Goal: Task Accomplishment & Management: Use online tool/utility

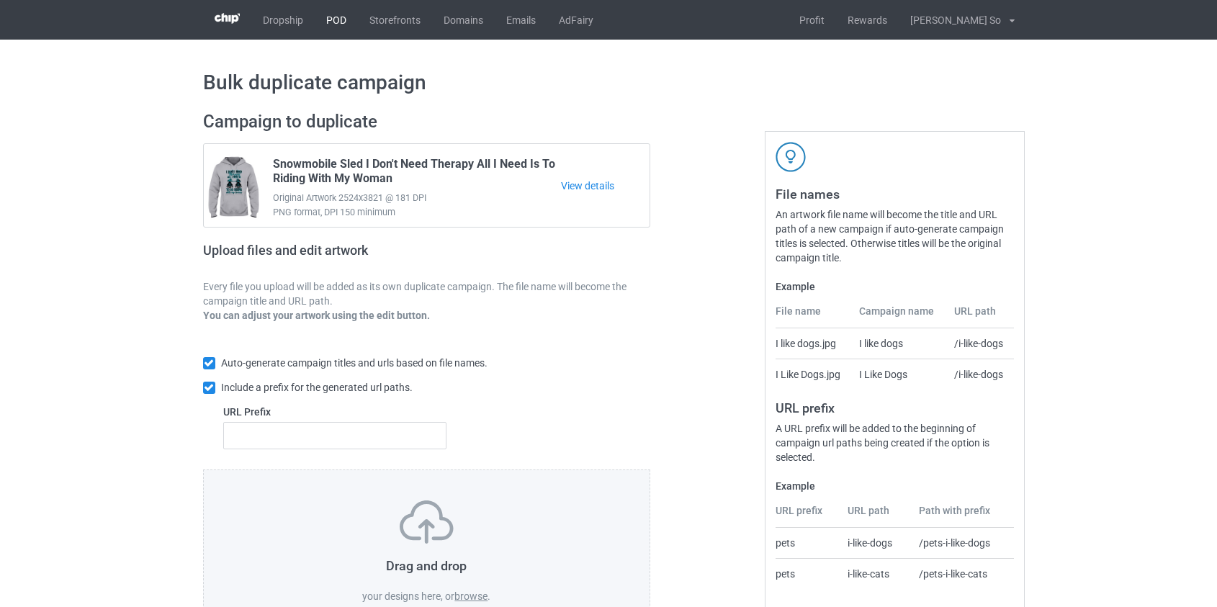
click at [328, 23] on link "POD" at bounding box center [336, 20] width 43 height 40
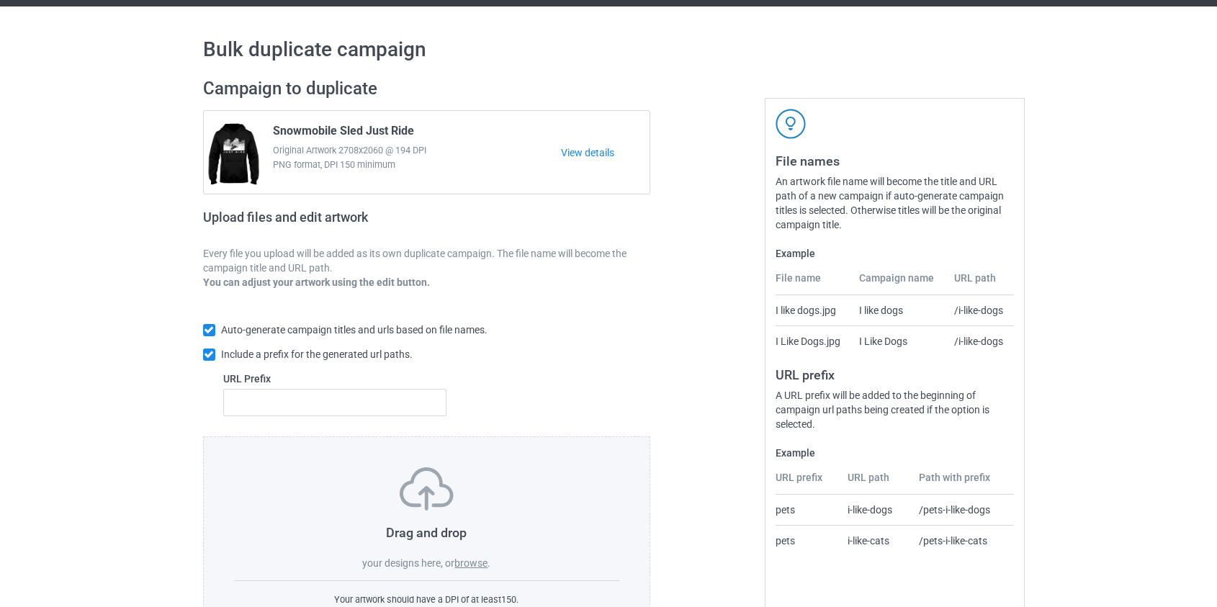
scroll to position [65, 0]
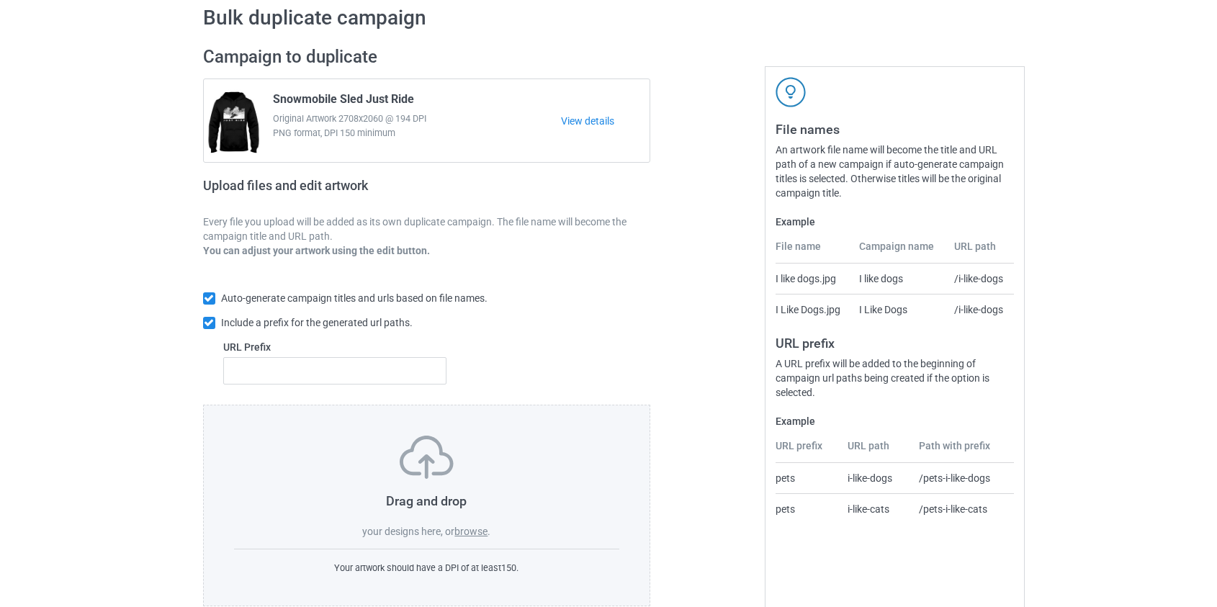
click at [471, 536] on label "browse" at bounding box center [471, 532] width 33 height 12
click at [0, 0] on input "browse" at bounding box center [0, 0] width 0 height 0
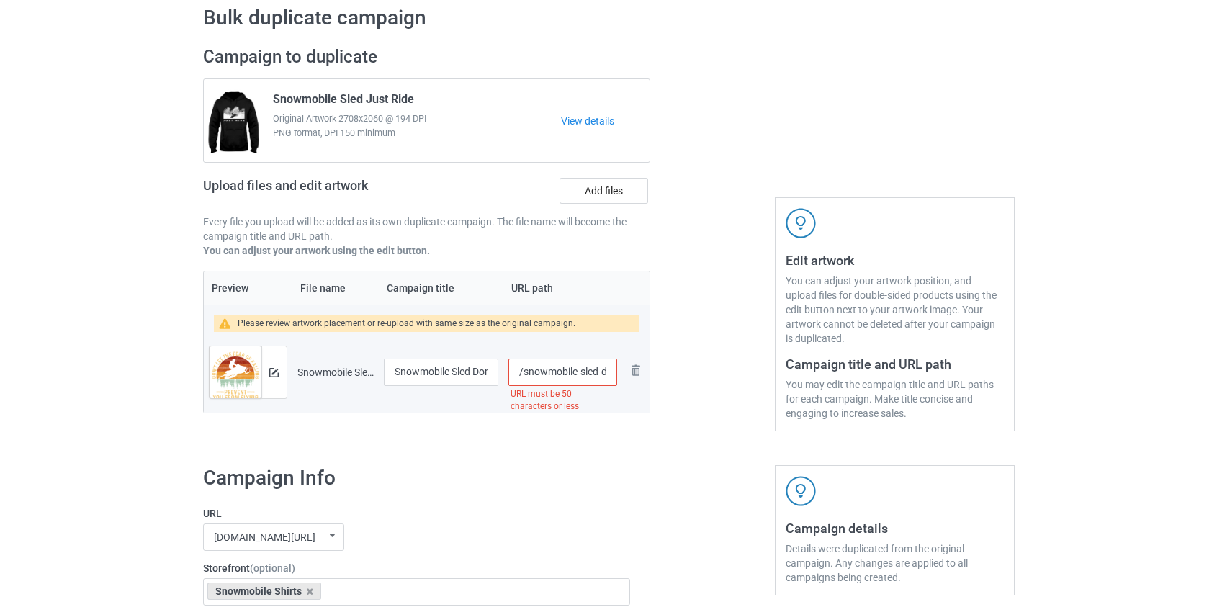
click at [542, 367] on input "/snowmobile-sled-don-t-let-the-fear-of-falling-prevent-you-from-flying" at bounding box center [563, 372] width 108 height 27
drag, startPoint x: 580, startPoint y: 367, endPoint x: 814, endPoint y: 389, distance: 235.1
click at [814, 389] on div "Campaign to duplicate Snowmobile Sled Just Ride Original Artwork 2708x2060 @ 19…" at bounding box center [609, 245] width 832 height 419
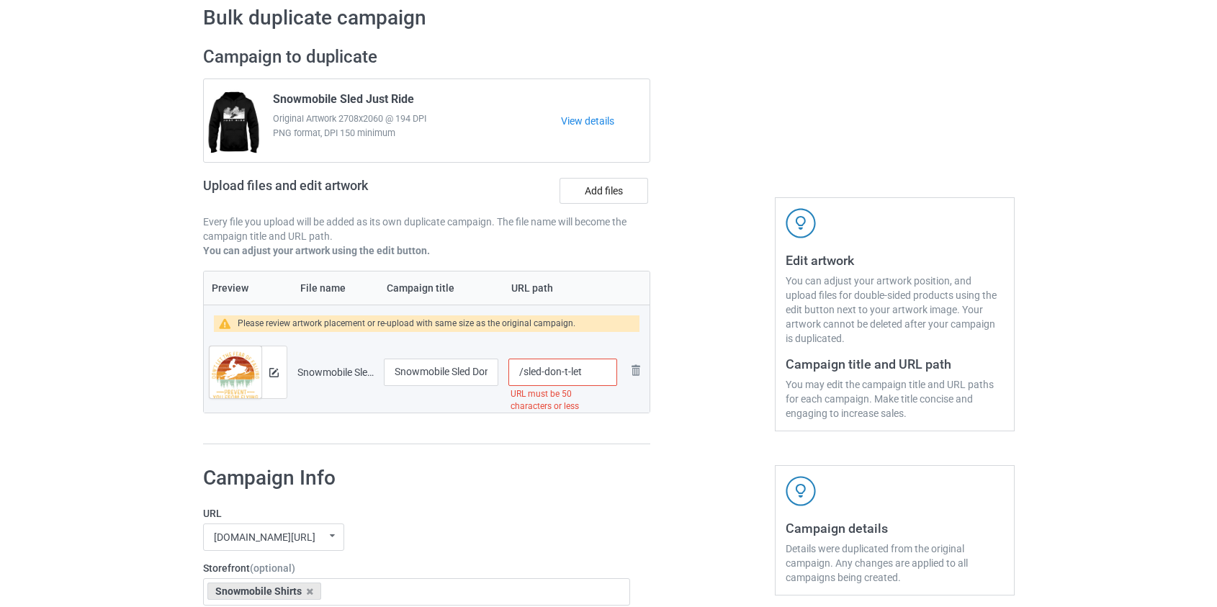
scroll to position [0, 0]
drag, startPoint x: 570, startPoint y: 372, endPoint x: 545, endPoint y: 377, distance: 26.4
click at [545, 377] on input "/sled-don-t-let" at bounding box center [563, 372] width 108 height 27
type input "/sledlet"
click at [267, 370] on div at bounding box center [273, 372] width 25 height 52
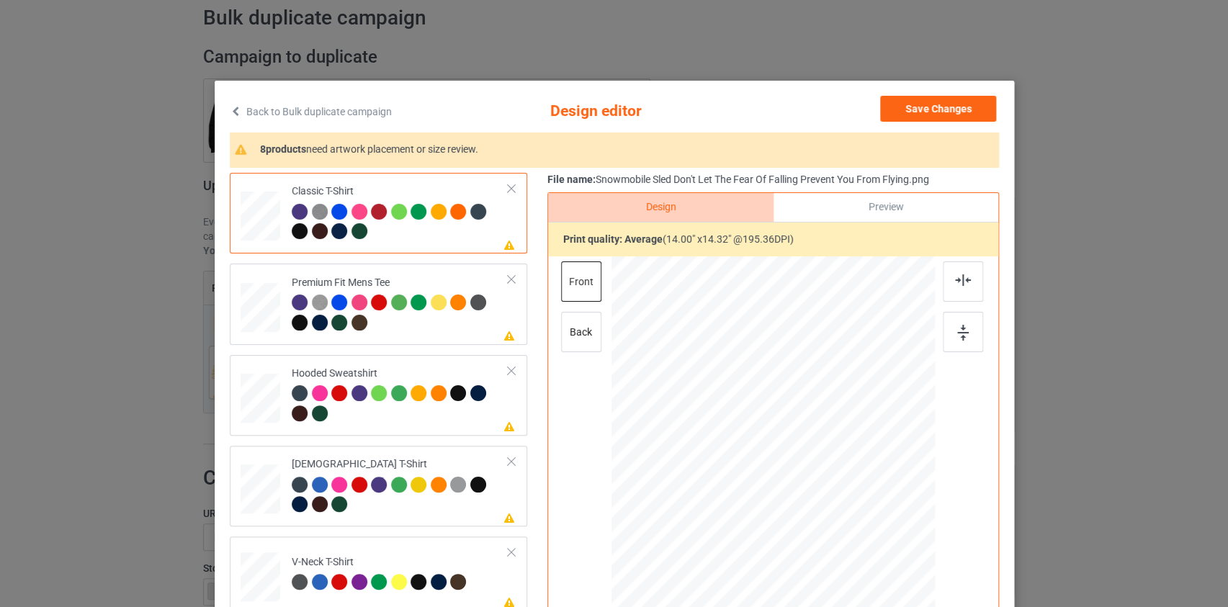
click at [315, 117] on link "Back to Bulk duplicate campaign" at bounding box center [311, 112] width 162 height 32
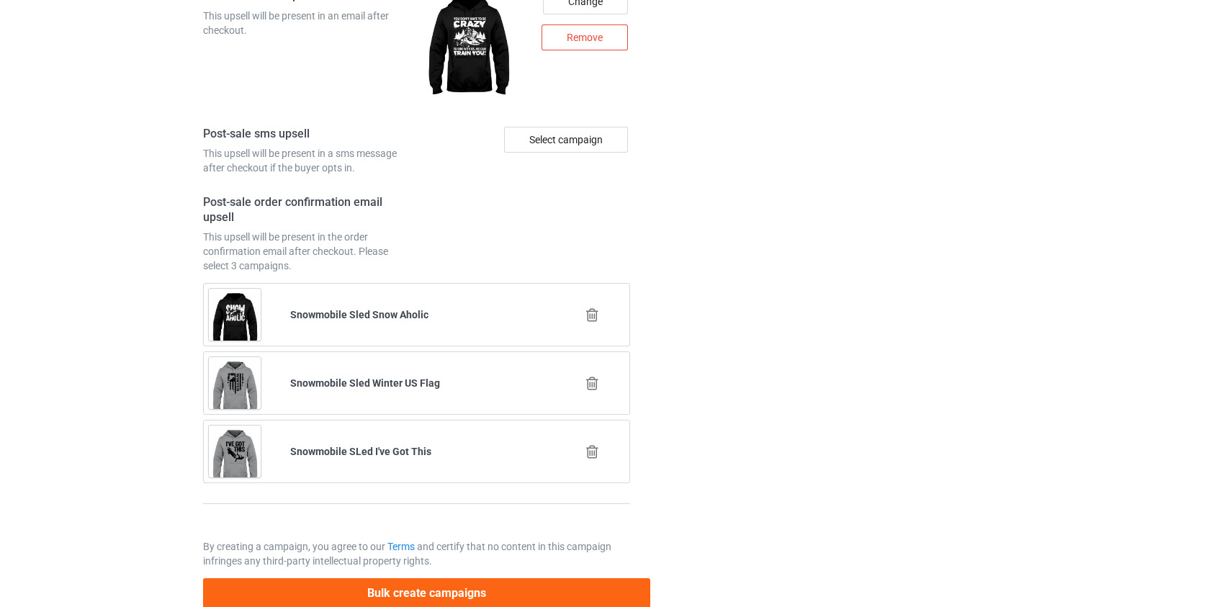
scroll to position [2019, 0]
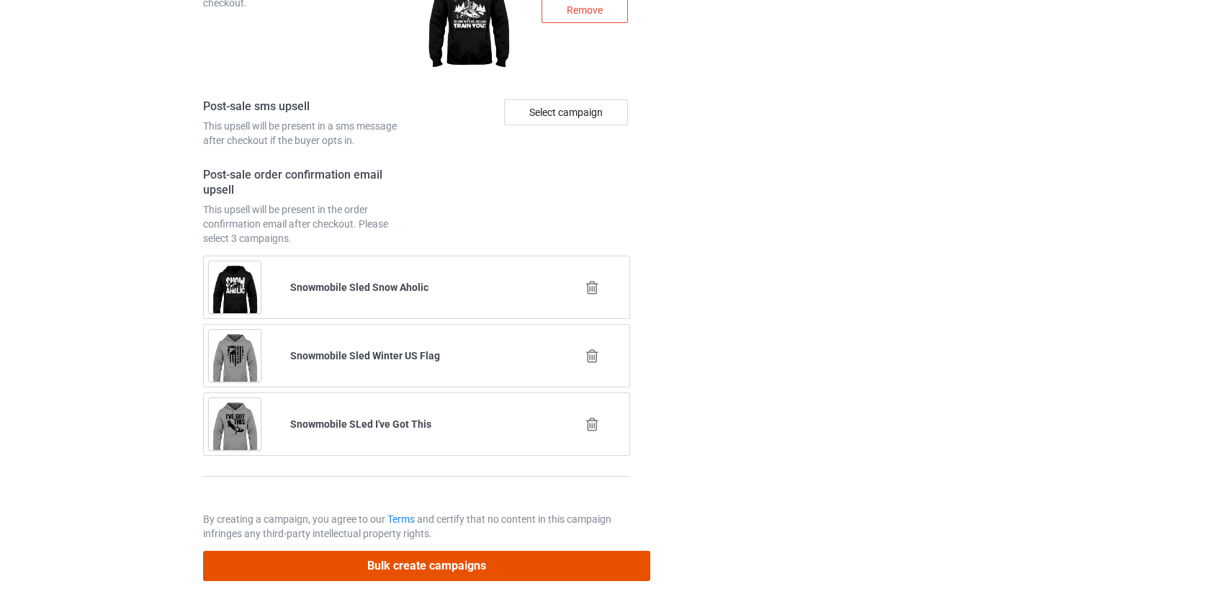
click at [373, 562] on button "Bulk create campaigns" at bounding box center [427, 566] width 448 height 30
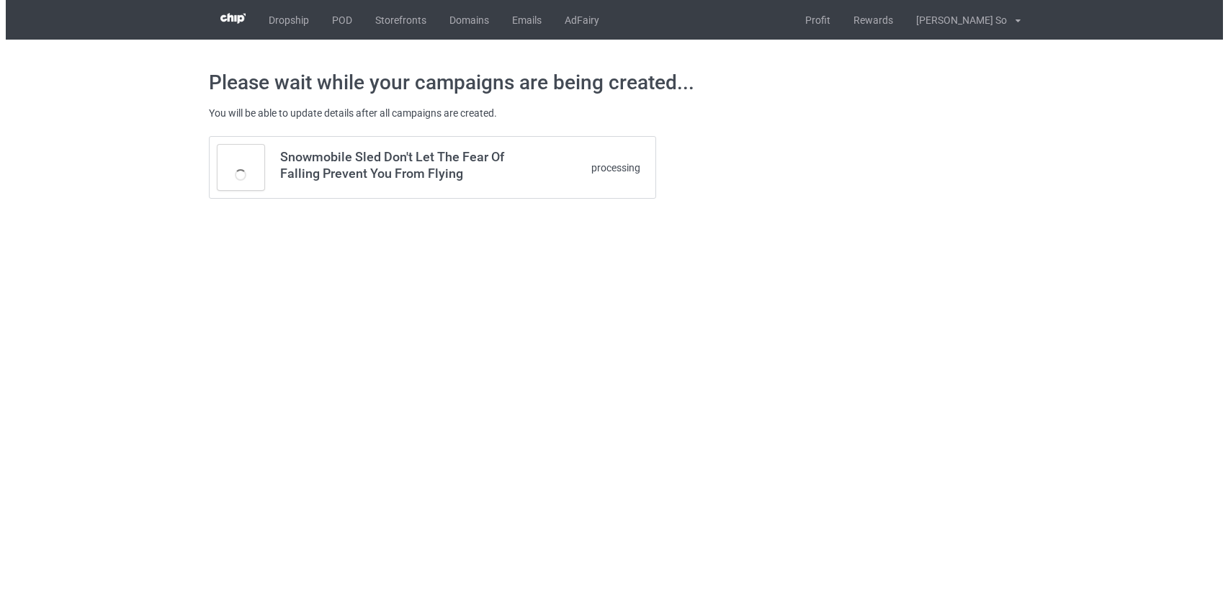
scroll to position [0, 0]
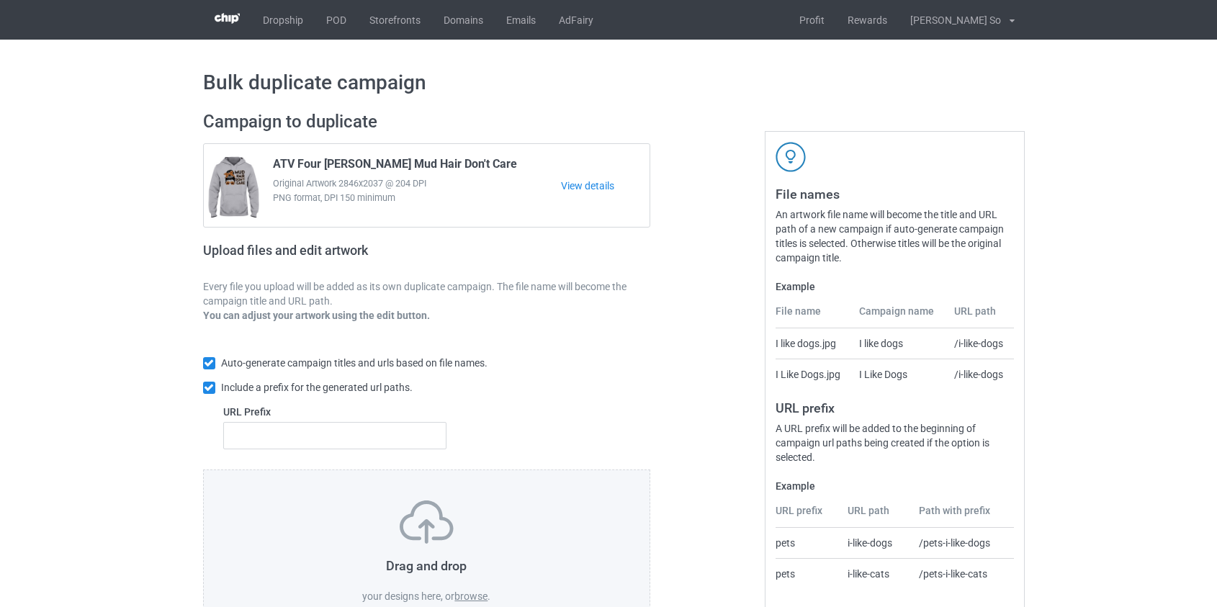
click at [476, 596] on label "browse" at bounding box center [471, 597] width 33 height 12
click at [0, 0] on input "browse" at bounding box center [0, 0] width 0 height 0
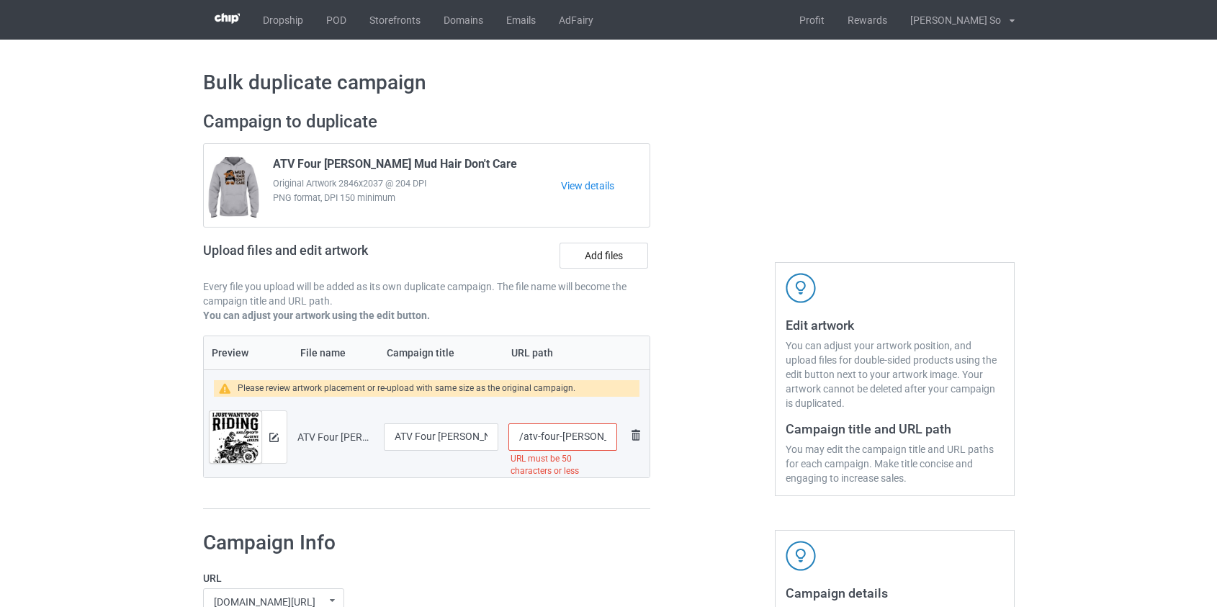
scroll to position [0, 245]
click at [540, 432] on input "/atv-four-wheeler-i-just-want-to-go-racing-and-ignore-all-my-adult-problems" at bounding box center [563, 437] width 108 height 27
drag, startPoint x: 561, startPoint y: 437, endPoint x: 906, endPoint y: 485, distance: 348.3
click at [906, 485] on div "Campaign to duplicate ATV Four Wheeler Mud Hair Don't Care Original Artwork 284…" at bounding box center [609, 310] width 832 height 419
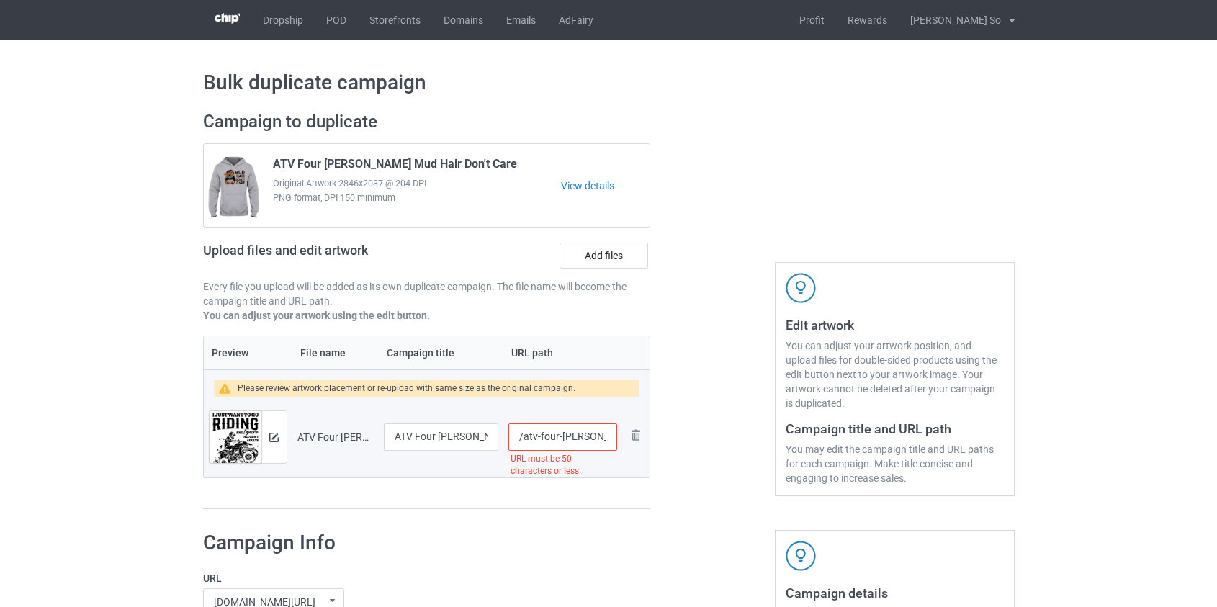
drag, startPoint x: 580, startPoint y: 439, endPoint x: 536, endPoint y: 431, distance: 44.6
click at [536, 431] on input "/atv-four-wheeler-i-just-want-to-go-racing-and-ignore-all-my-adult" at bounding box center [563, 437] width 108 height 27
type input "/atv-adult"
click at [274, 436] on img at bounding box center [273, 437] width 9 height 9
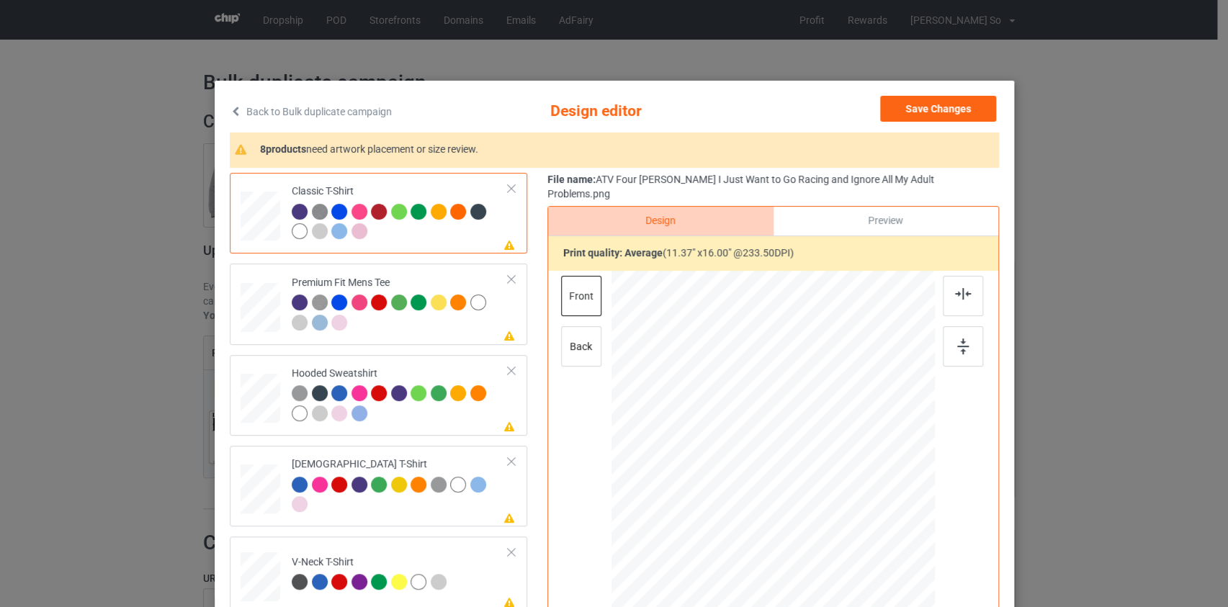
click at [277, 112] on link "Back to Bulk duplicate campaign" at bounding box center [311, 112] width 162 height 32
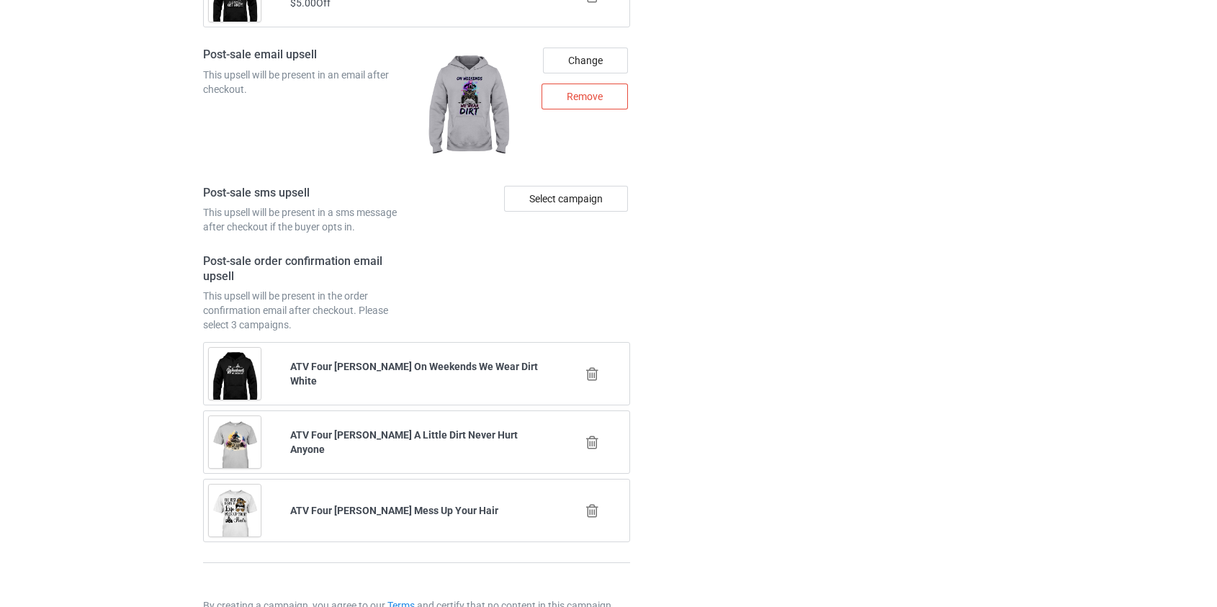
scroll to position [2019, 0]
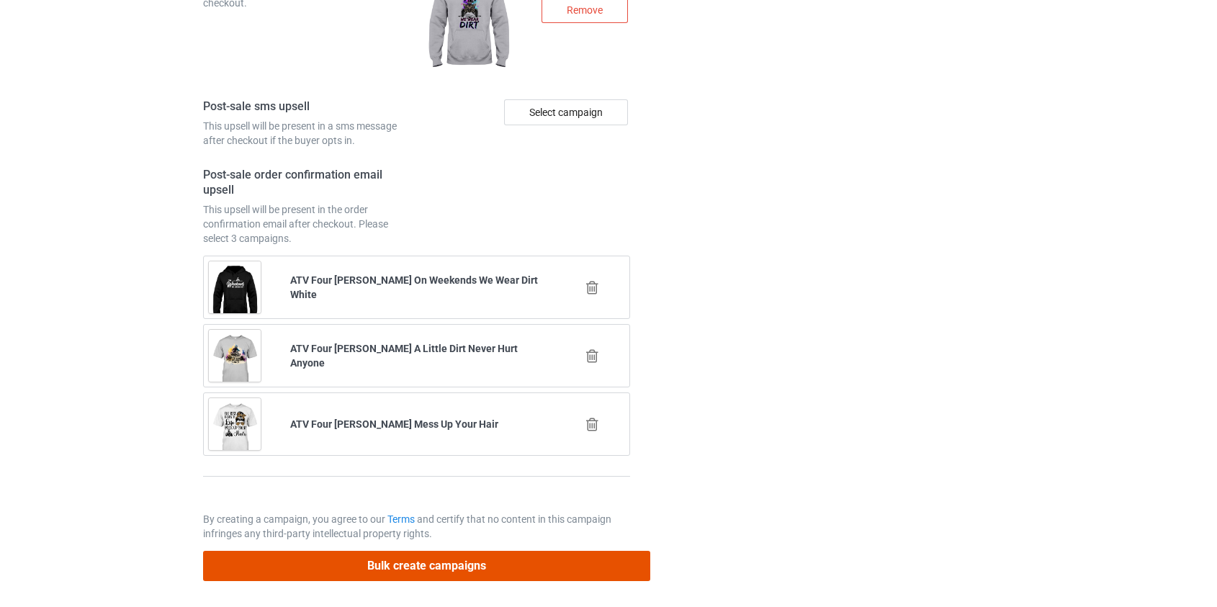
click at [439, 559] on button "Bulk create campaigns" at bounding box center [427, 566] width 448 height 30
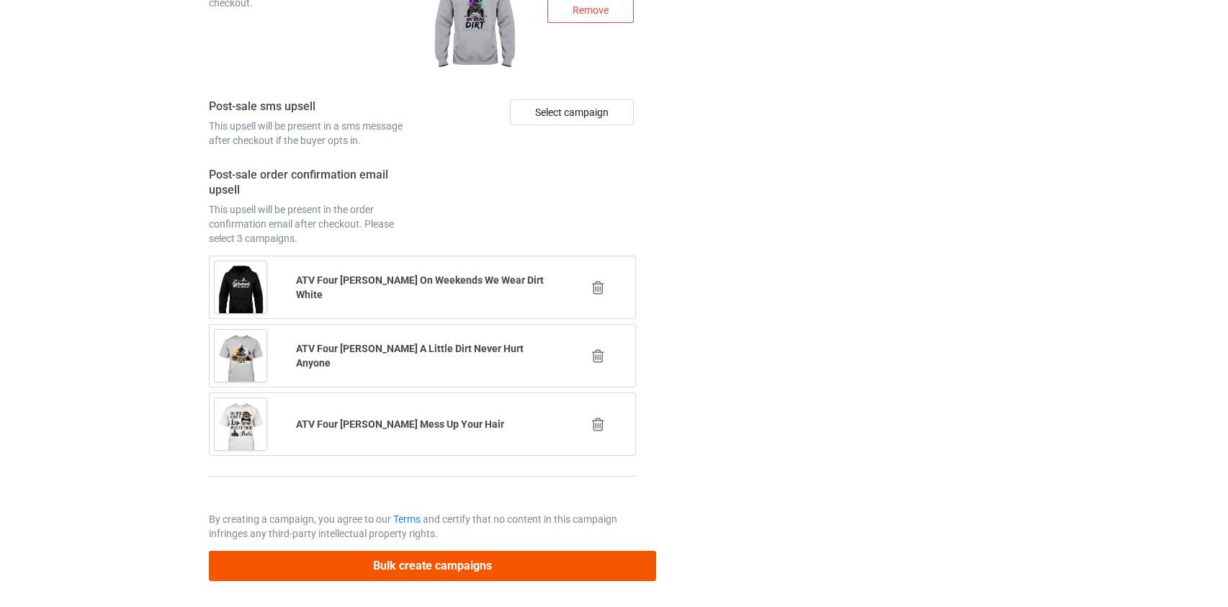
scroll to position [0, 0]
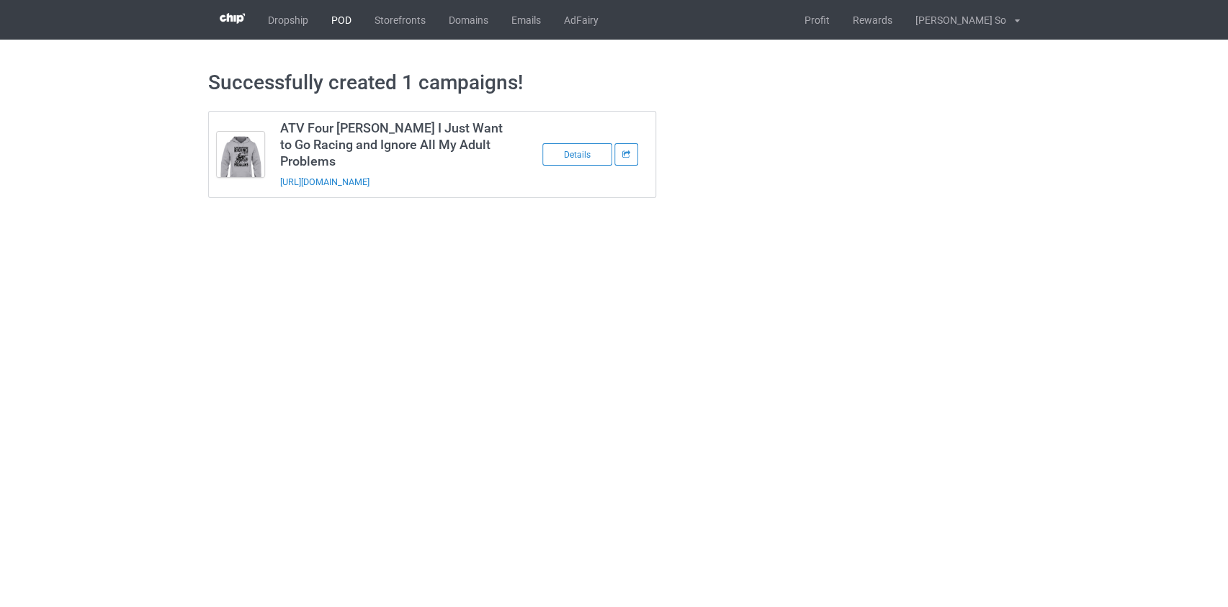
click at [349, 19] on link "POD" at bounding box center [341, 20] width 43 height 40
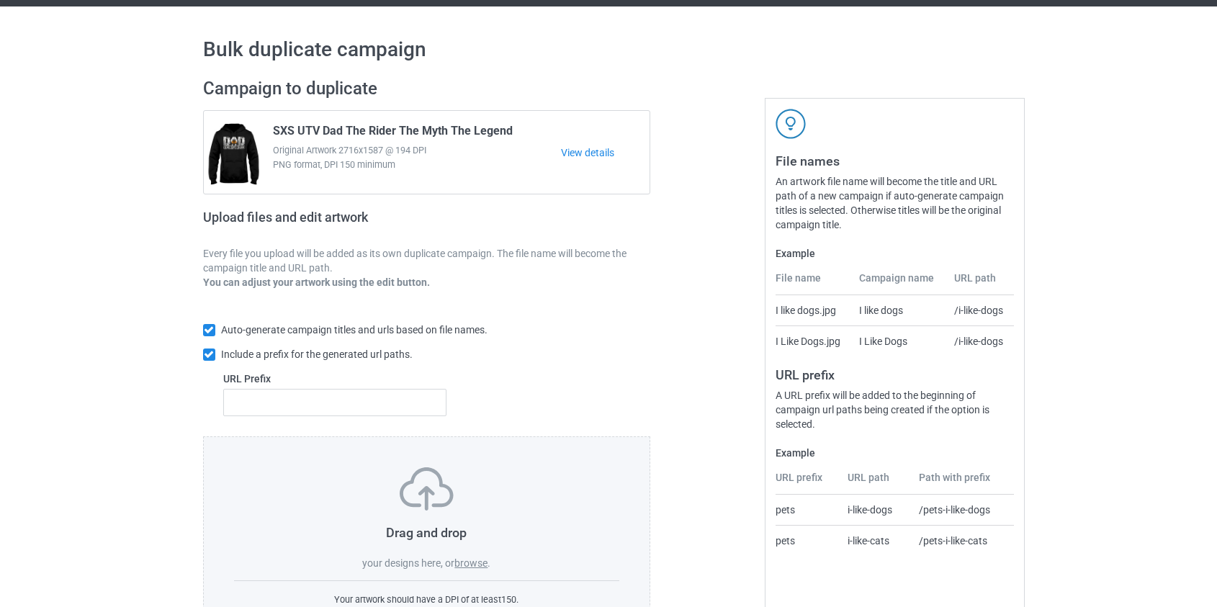
scroll to position [94, 0]
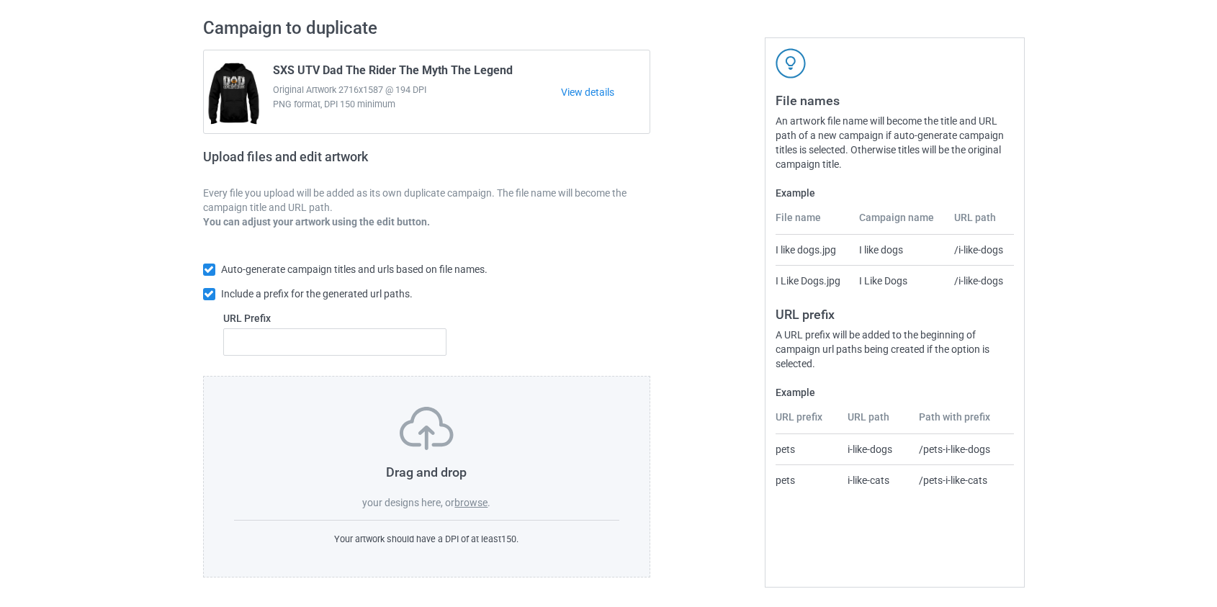
click at [475, 506] on label "browse" at bounding box center [471, 503] width 33 height 12
click at [0, 0] on input "browse" at bounding box center [0, 0] width 0 height 0
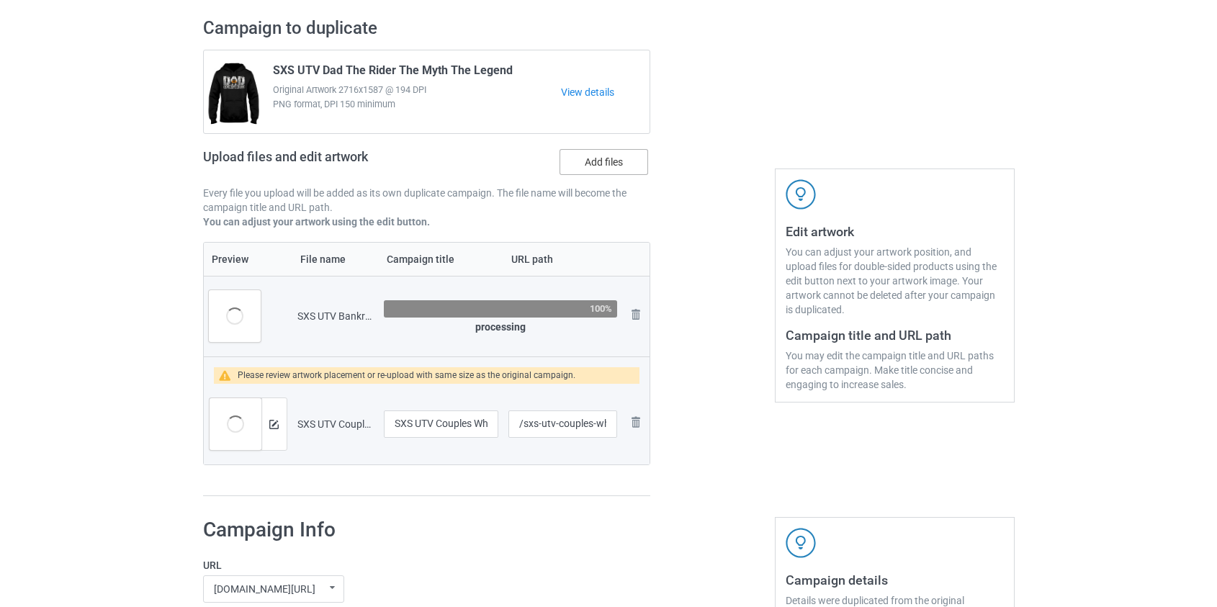
click at [605, 164] on label "Add files" at bounding box center [604, 162] width 89 height 26
click at [0, 0] on input "Add files" at bounding box center [0, 0] width 0 height 0
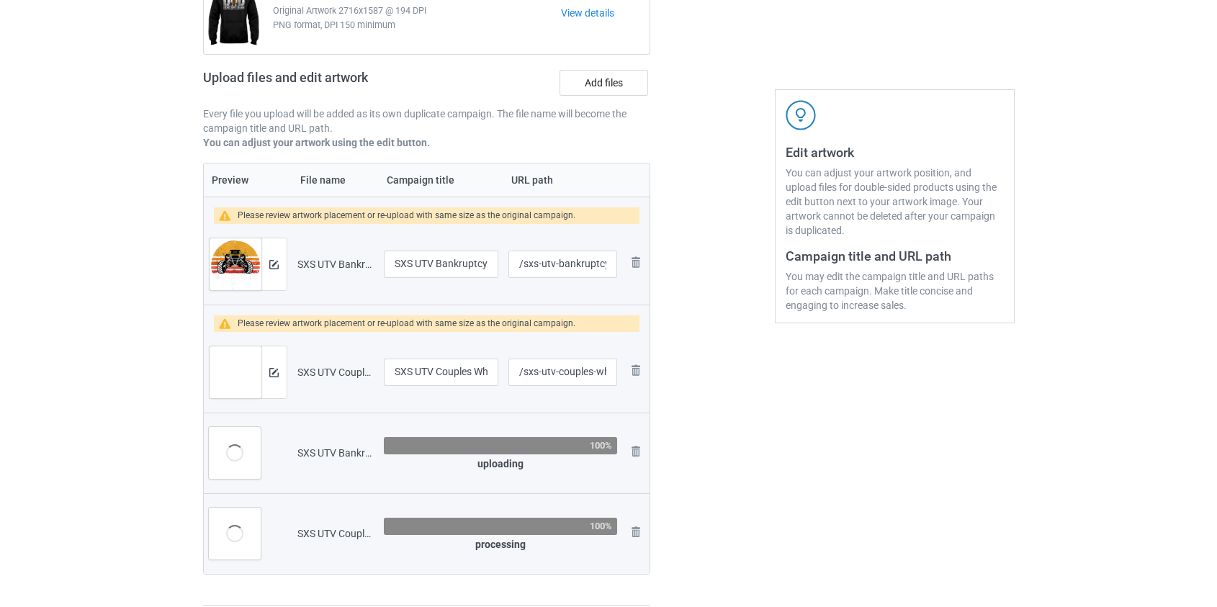
scroll to position [224, 0]
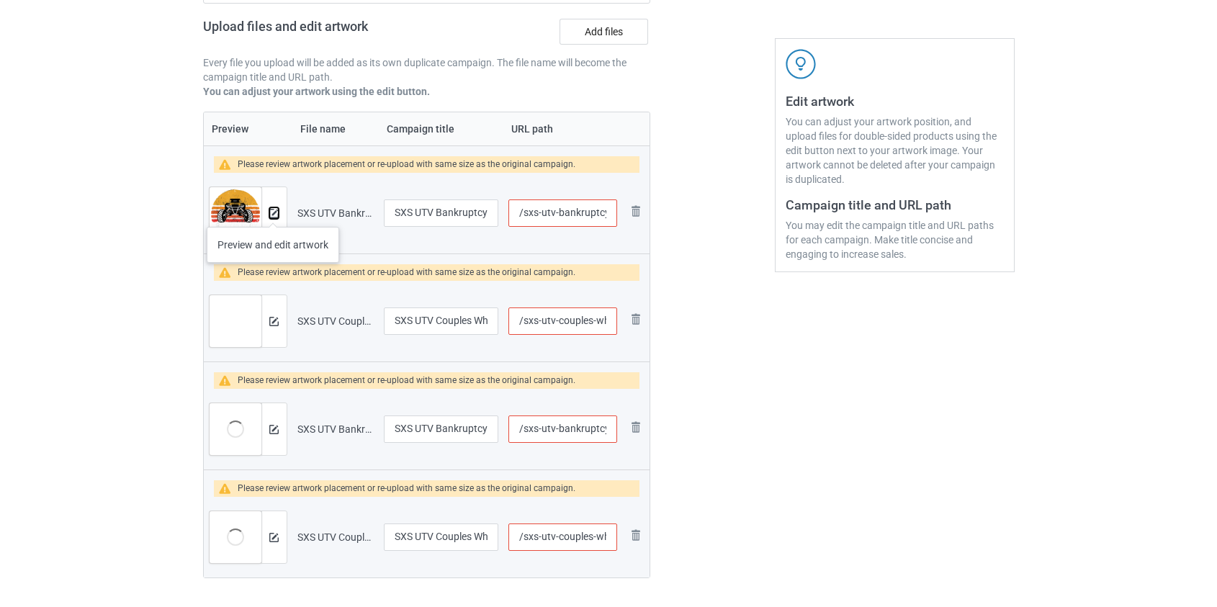
click at [273, 212] on img at bounding box center [273, 213] width 9 height 9
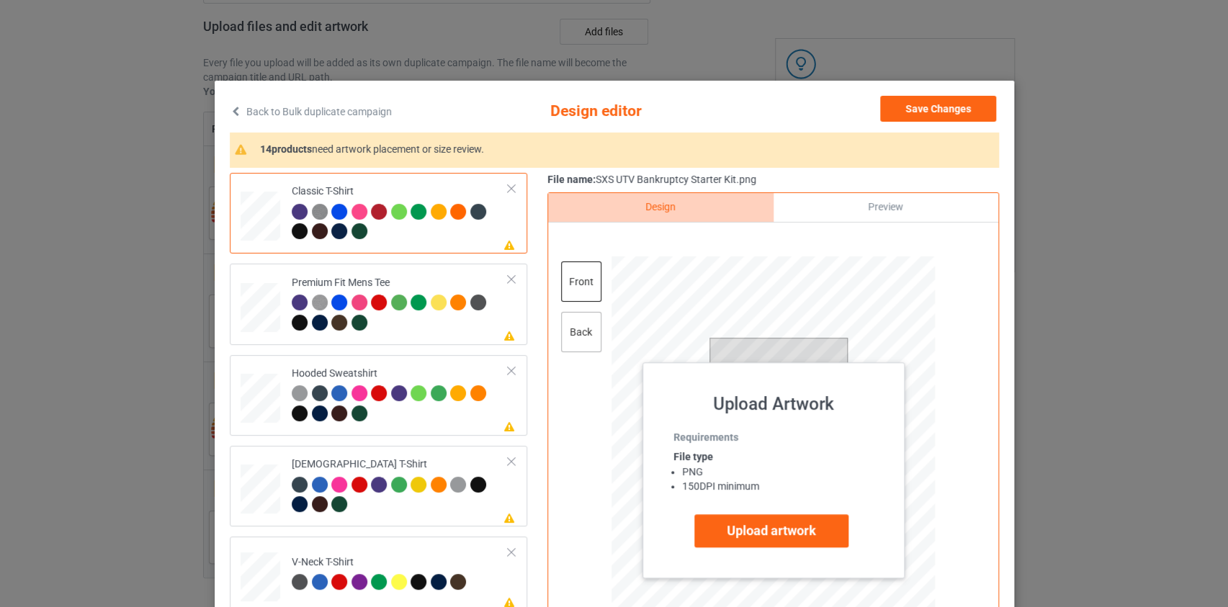
click at [585, 331] on div "back" at bounding box center [580, 332] width 40 height 40
click at [757, 514] on label "Upload artwork" at bounding box center [771, 530] width 154 height 33
click at [0, 0] on input "Upload artwork" at bounding box center [0, 0] width 0 height 0
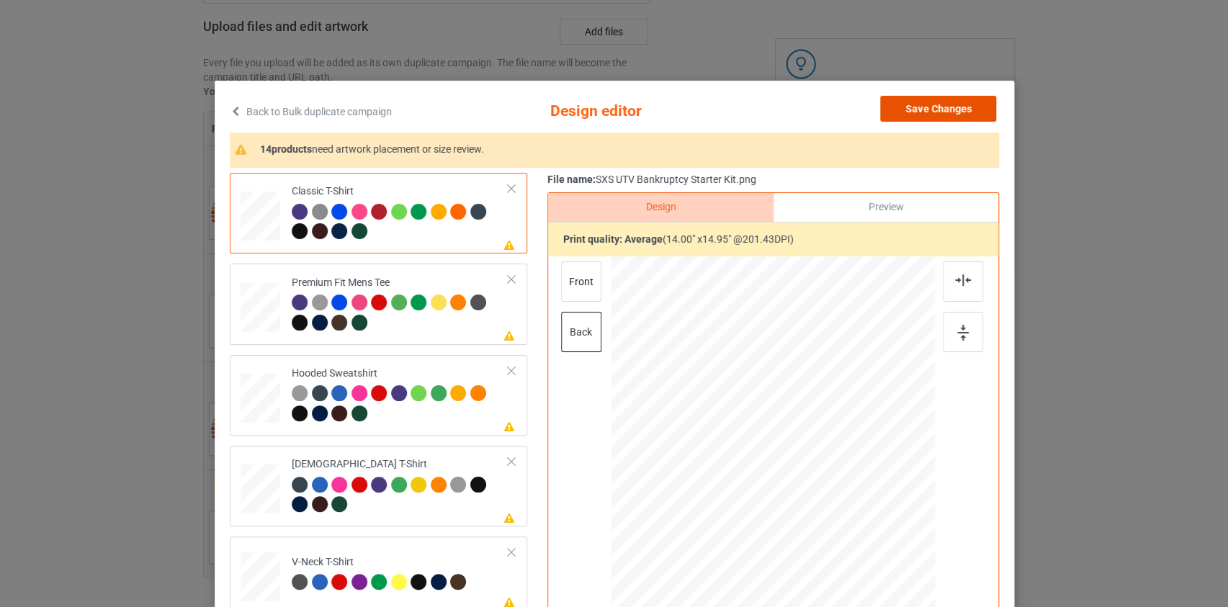
click at [945, 102] on button "Save Changes" at bounding box center [938, 109] width 116 height 26
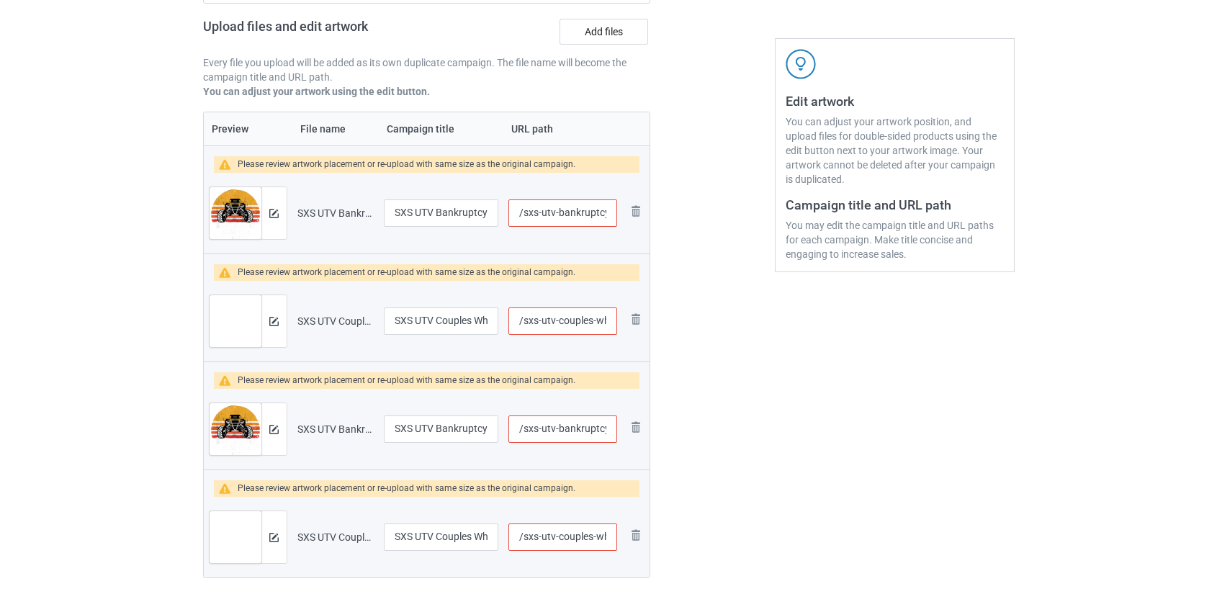
click at [538, 213] on input "/sxs-utv-bankruptcy-starter-kit" at bounding box center [563, 213] width 108 height 27
drag, startPoint x: 444, startPoint y: 215, endPoint x: 547, endPoint y: 213, distance: 102.3
click at [550, 215] on tr "Preview and edit artwork SXS UTV Bankruptcy Starter Kit.png SXS UTV Bankruptcy …" at bounding box center [427, 213] width 447 height 81
click at [484, 209] on input "SXS UTV Bankruptcy Starter Kit" at bounding box center [441, 213] width 115 height 27
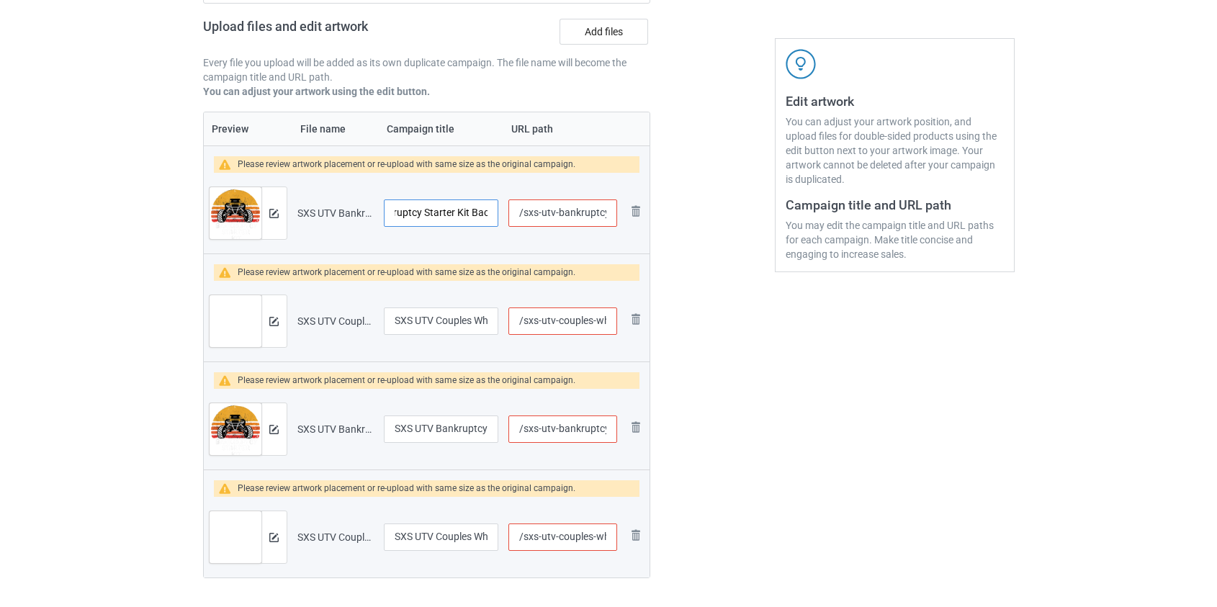
scroll to position [0, 71]
type input "SXS UTV Bankruptcy Starter Kit Back"
click at [532, 216] on input "/sxs-utv-bankruptcy-starter-kit" at bounding box center [563, 213] width 108 height 27
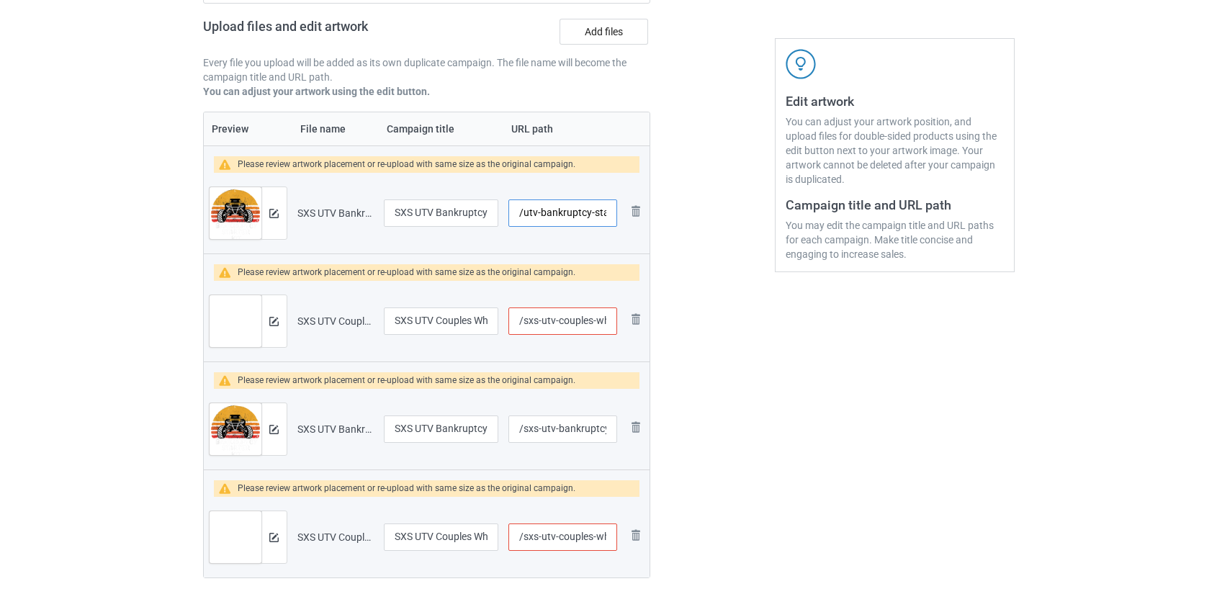
click at [562, 213] on input "/utv-bankruptcy-starter-kit" at bounding box center [563, 213] width 108 height 27
click at [577, 212] on input "/utv-starter-kit" at bounding box center [563, 213] width 108 height 27
type input "/utv-starter-back"
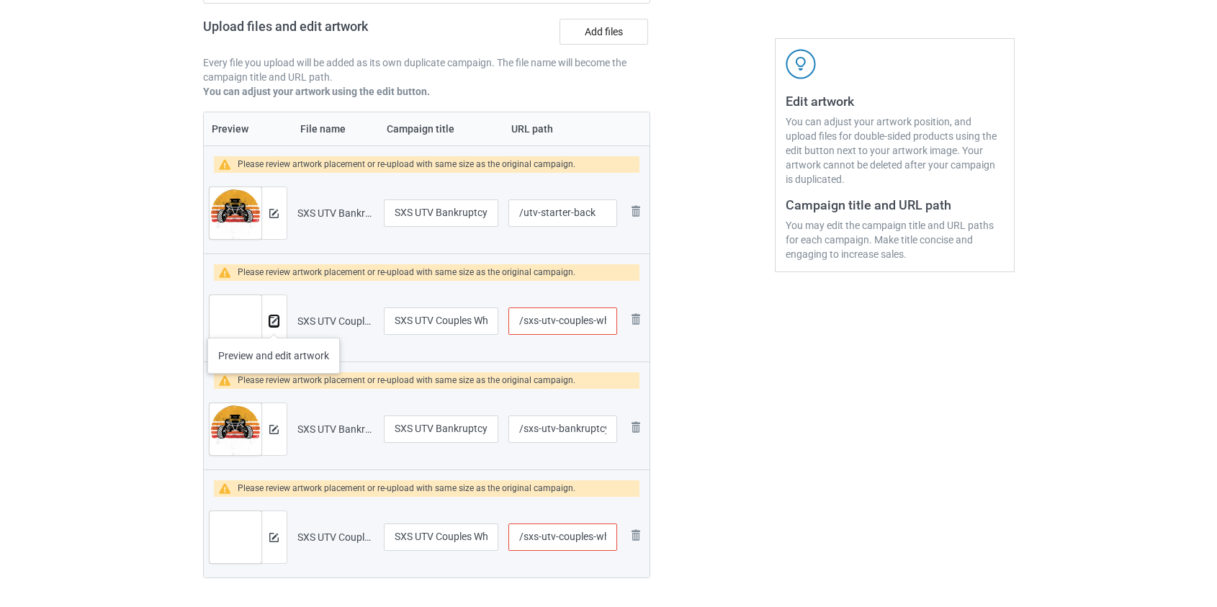
click at [274, 323] on img at bounding box center [273, 321] width 9 height 9
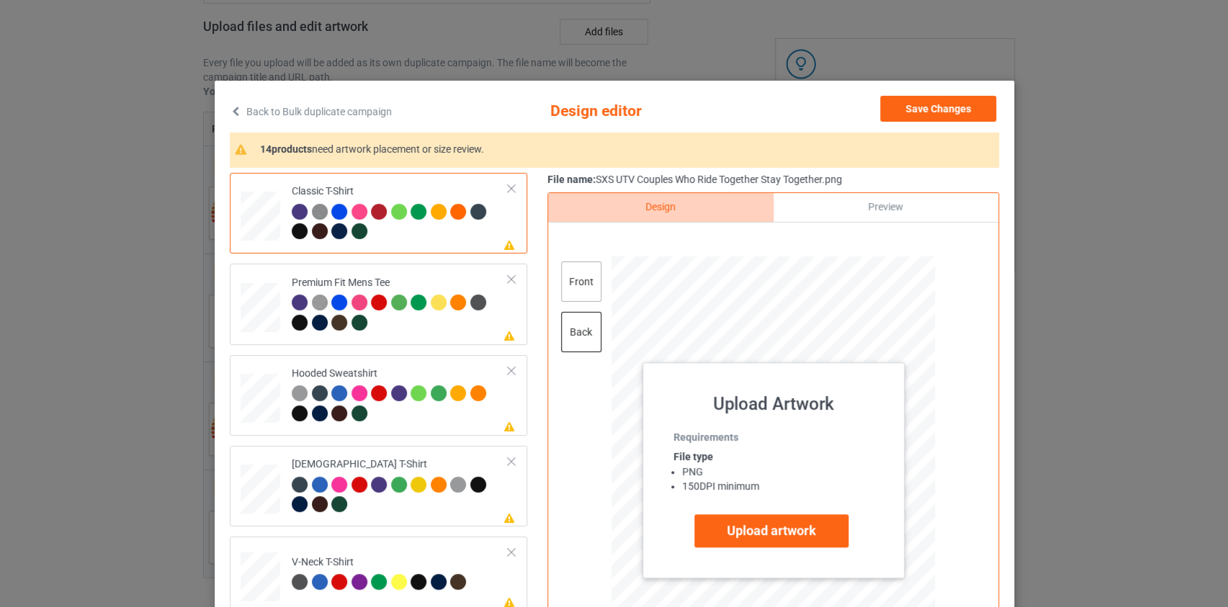
click at [572, 290] on div "front" at bounding box center [580, 281] width 40 height 40
click at [576, 328] on div "back" at bounding box center [580, 332] width 40 height 40
click at [781, 527] on label "Upload artwork" at bounding box center [771, 530] width 154 height 33
click at [0, 0] on input "Upload artwork" at bounding box center [0, 0] width 0 height 0
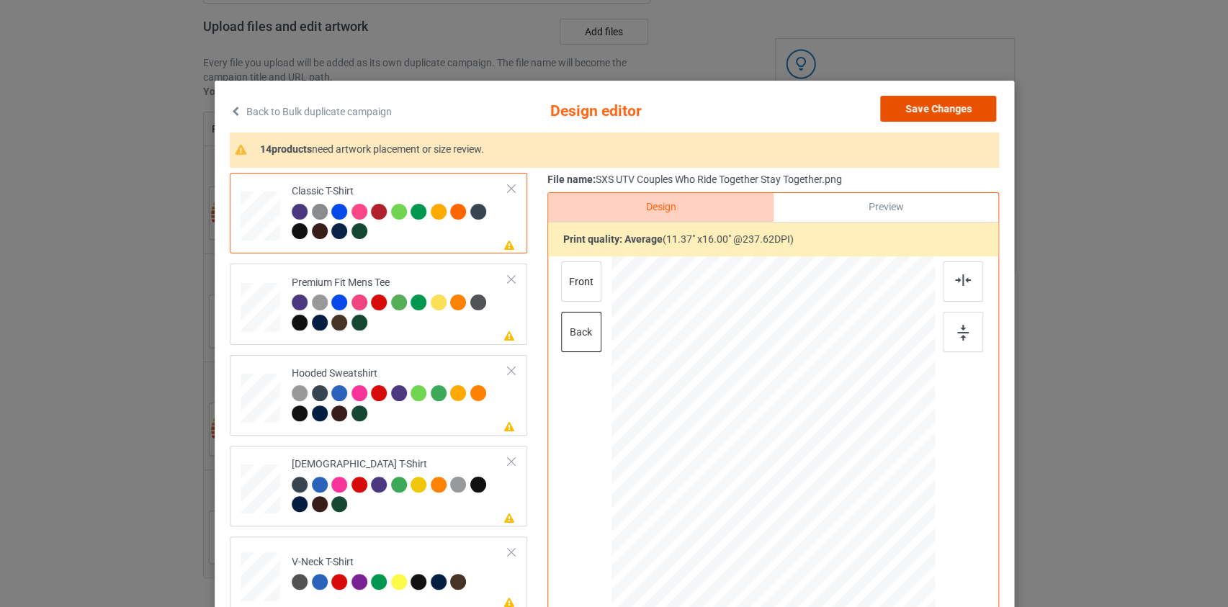
click at [956, 109] on button "Save Changes" at bounding box center [938, 109] width 116 height 26
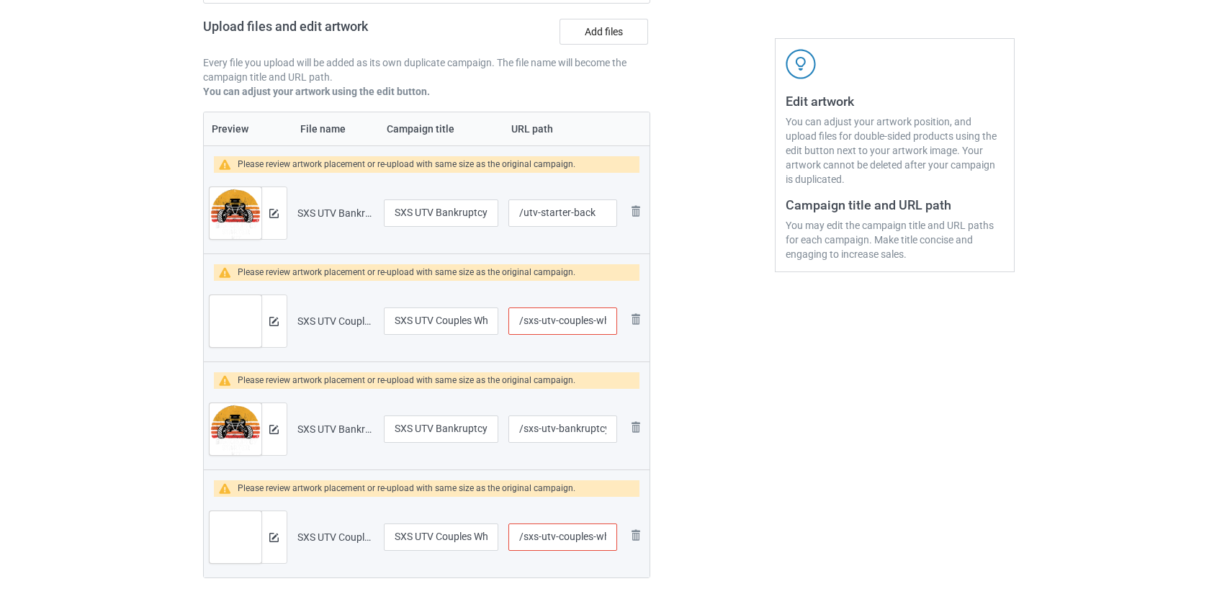
click at [530, 320] on input "/sxs-utv-couples-who-ride-together-stay-together" at bounding box center [563, 321] width 108 height 27
drag, startPoint x: 436, startPoint y: 323, endPoint x: 626, endPoint y: 326, distance: 189.5
click at [624, 326] on tr "Preview and edit artwork SXS UTV Couples Who Ride Together Stay Together.png SX…" at bounding box center [427, 321] width 447 height 81
click at [487, 321] on input "SXS UTV Couples Who Ride Together Stay Together" at bounding box center [441, 321] width 115 height 27
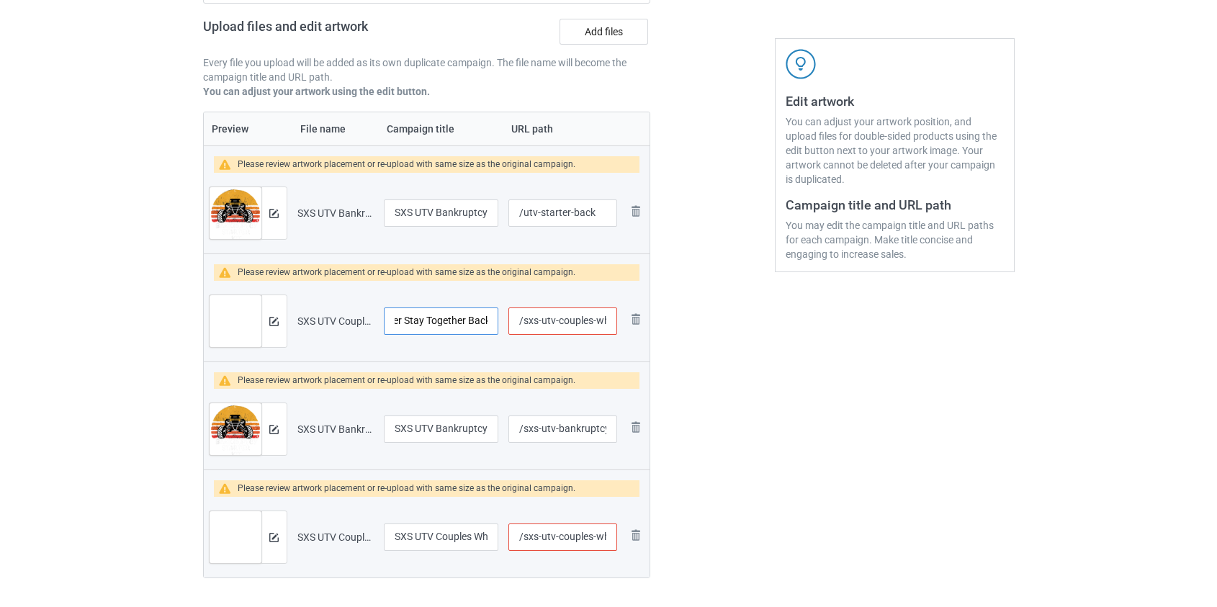
scroll to position [0, 161]
type input "SXS UTV Couples Who Ride Together Stay Together Back"
click at [532, 319] on input "/sxs-utv-couples-who-ride-together-stay-together" at bounding box center [563, 321] width 108 height 27
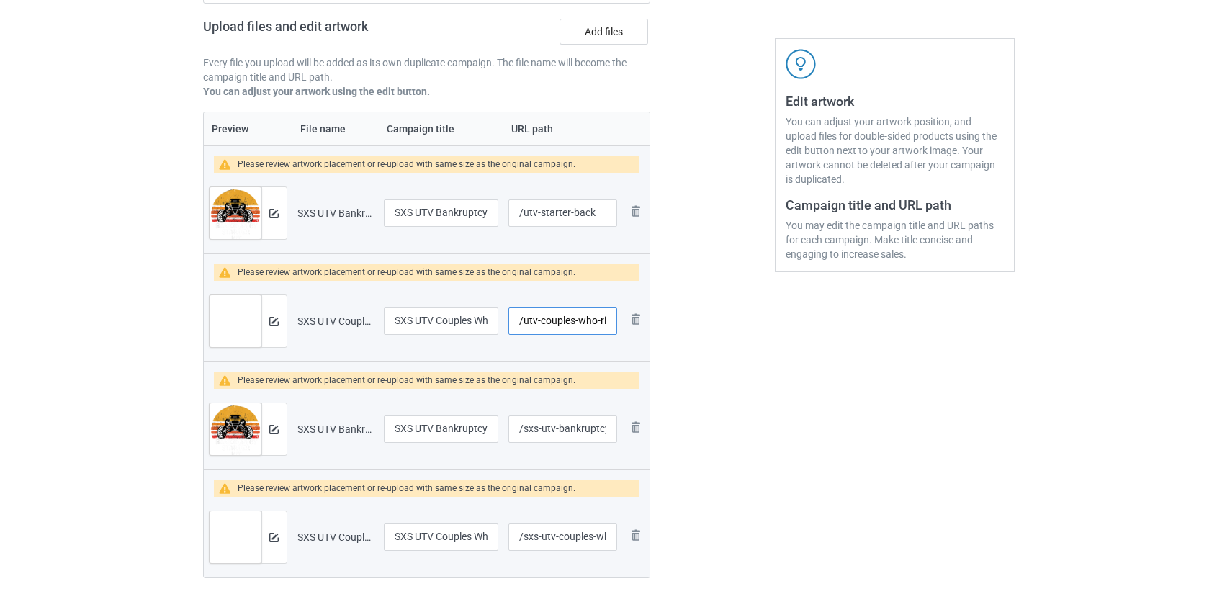
scroll to position [0, 112]
drag, startPoint x: 577, startPoint y: 322, endPoint x: 705, endPoint y: 338, distance: 129.2
click at [705, 338] on div "Campaign to duplicate SXS UTV Dad The Rider The Myth The Legend Original Artwor…" at bounding box center [609, 248] width 832 height 743
type input "/utv-couples-back"
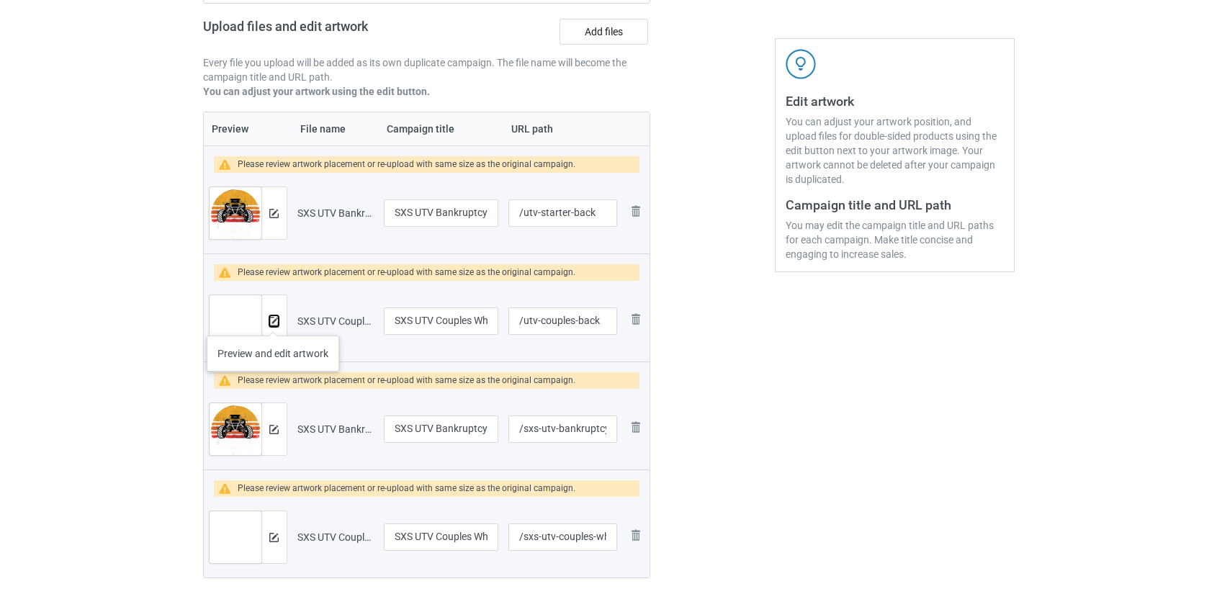
click at [273, 321] on img at bounding box center [273, 321] width 9 height 9
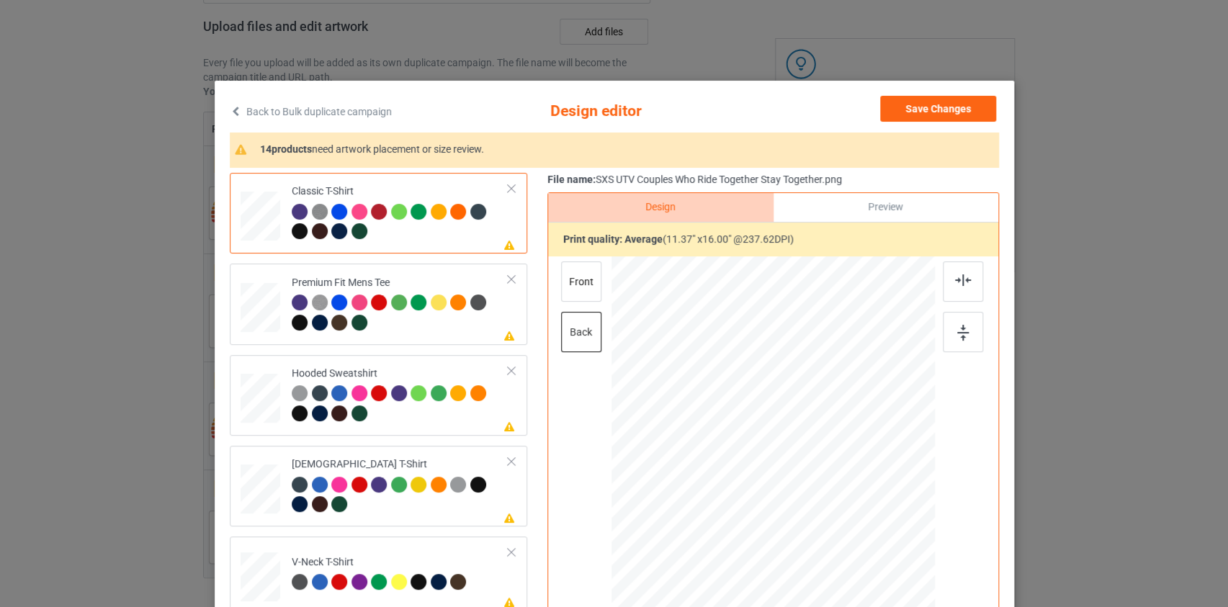
click at [349, 109] on link "Back to Bulk duplicate campaign" at bounding box center [311, 112] width 162 height 32
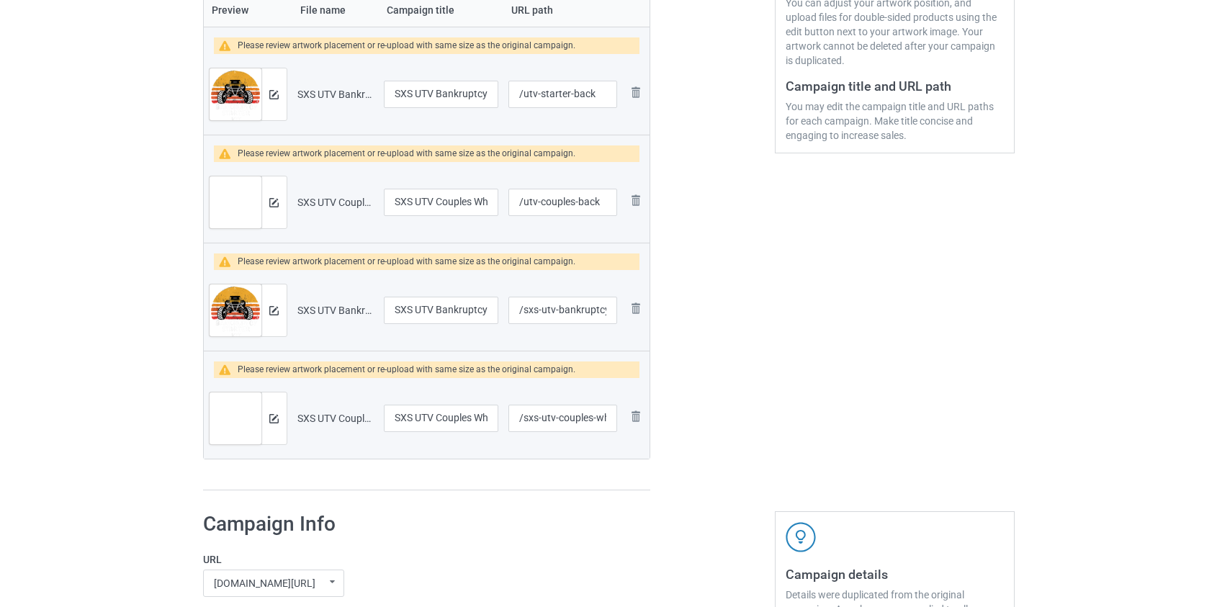
scroll to position [355, 0]
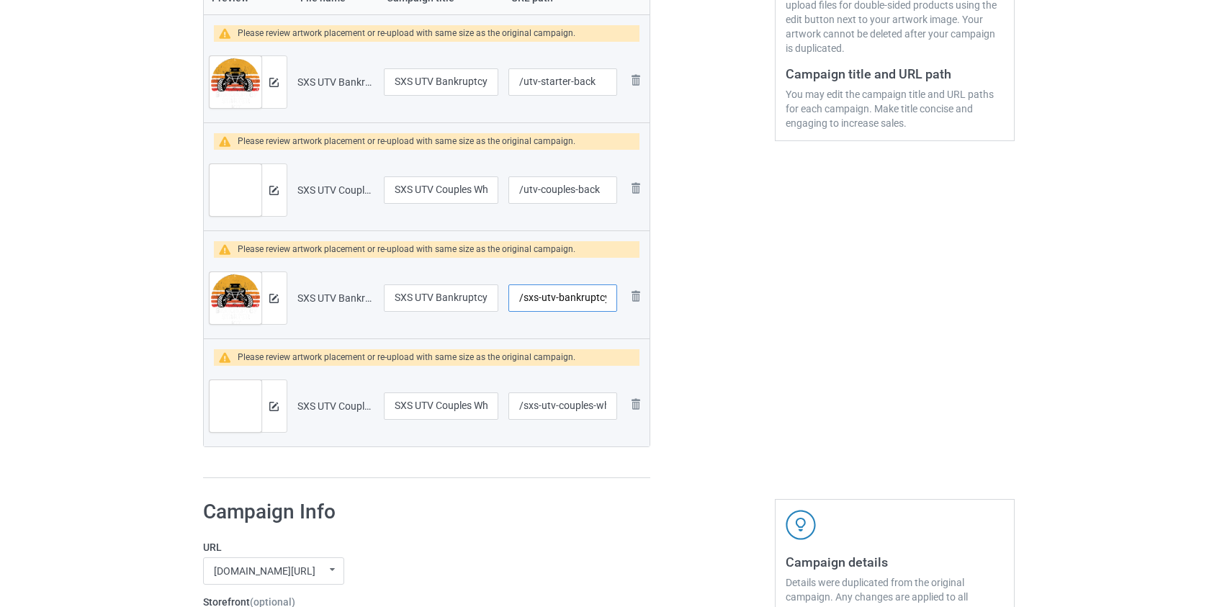
click at [534, 298] on input "/sxs-utv-bankruptcy-starter-kit" at bounding box center [563, 298] width 108 height 27
click at [571, 298] on input "/utv-bankruptcy-starter-kit" at bounding box center [563, 298] width 108 height 27
drag, startPoint x: 572, startPoint y: 293, endPoint x: 737, endPoint y: 330, distance: 169.0
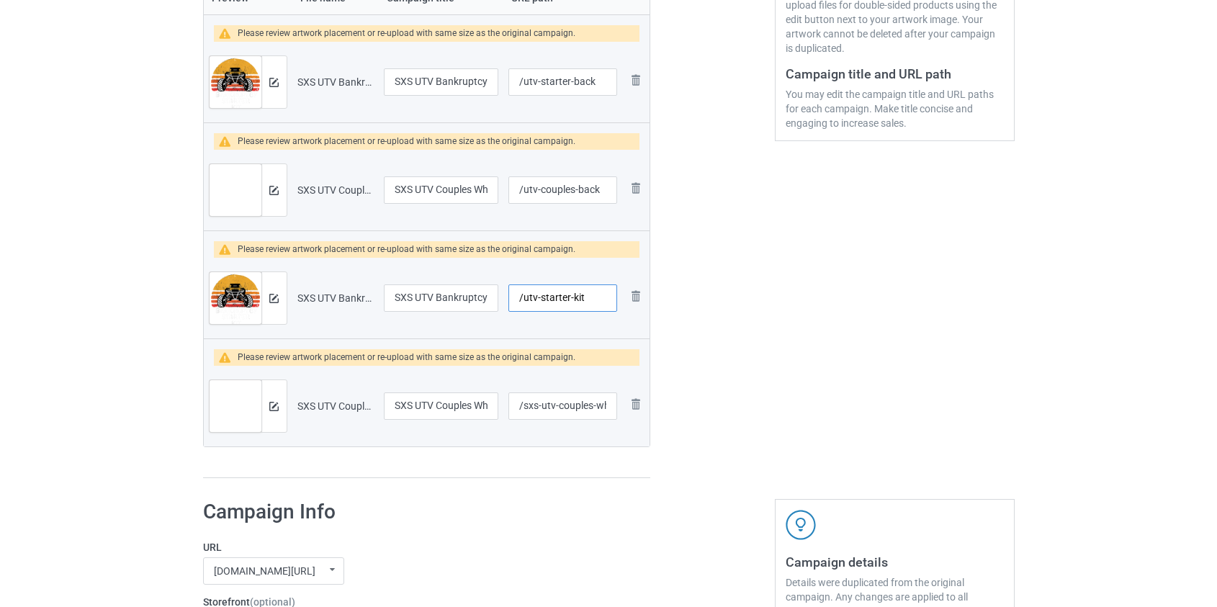
click at [736, 330] on div "Campaign to duplicate SXS UTV Dad The Rider The Myth The Legend Original Artwor…" at bounding box center [609, 117] width 832 height 743
type input "/utv-starter"
drag, startPoint x: 595, startPoint y: 406, endPoint x: 1138, endPoint y: 452, distance: 545.1
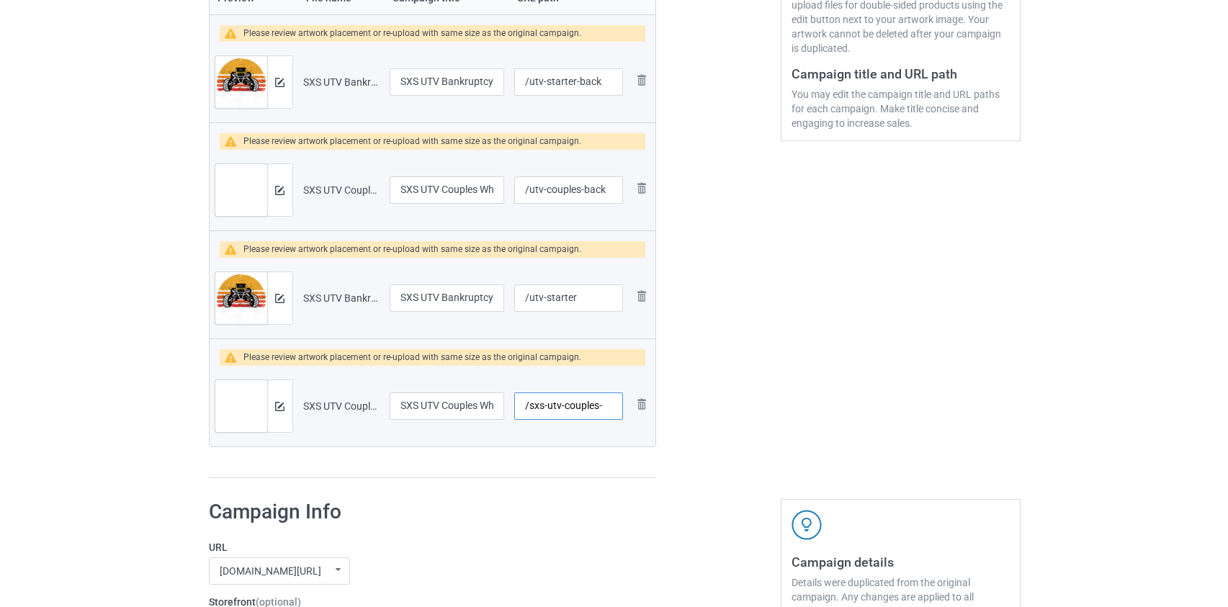
scroll to position [0, 0]
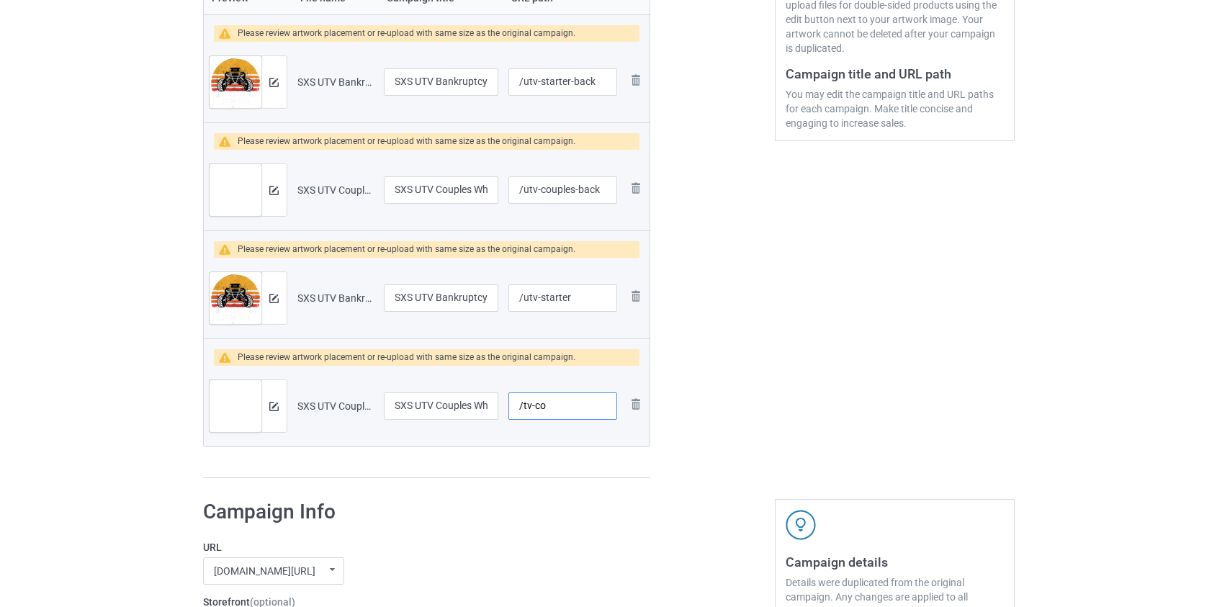
click at [524, 407] on input "/tv-co" at bounding box center [563, 406] width 108 height 27
type input "/utv-couples"
click at [275, 298] on img at bounding box center [273, 298] width 9 height 9
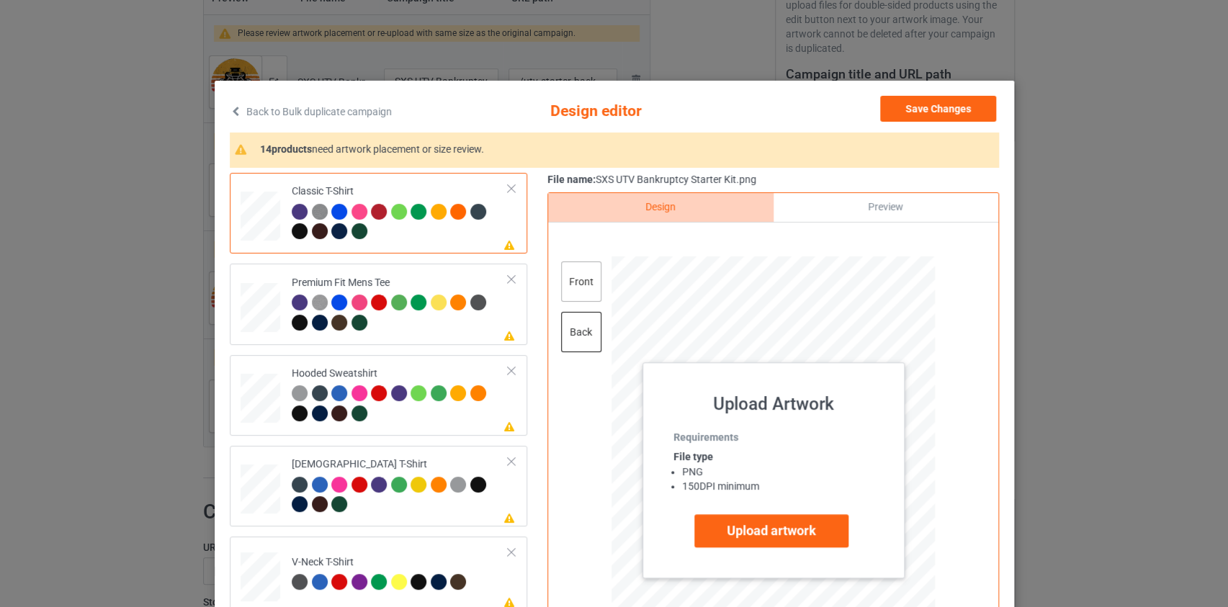
click at [580, 290] on div "front" at bounding box center [580, 281] width 40 height 40
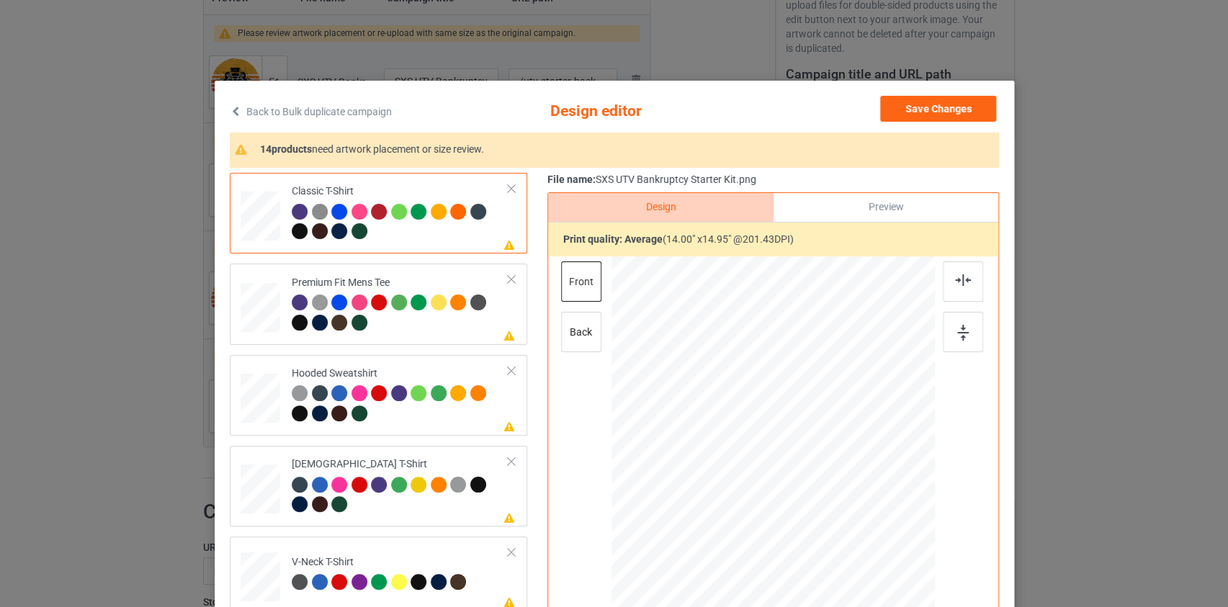
click at [256, 112] on link "Back to Bulk duplicate campaign" at bounding box center [311, 112] width 162 height 32
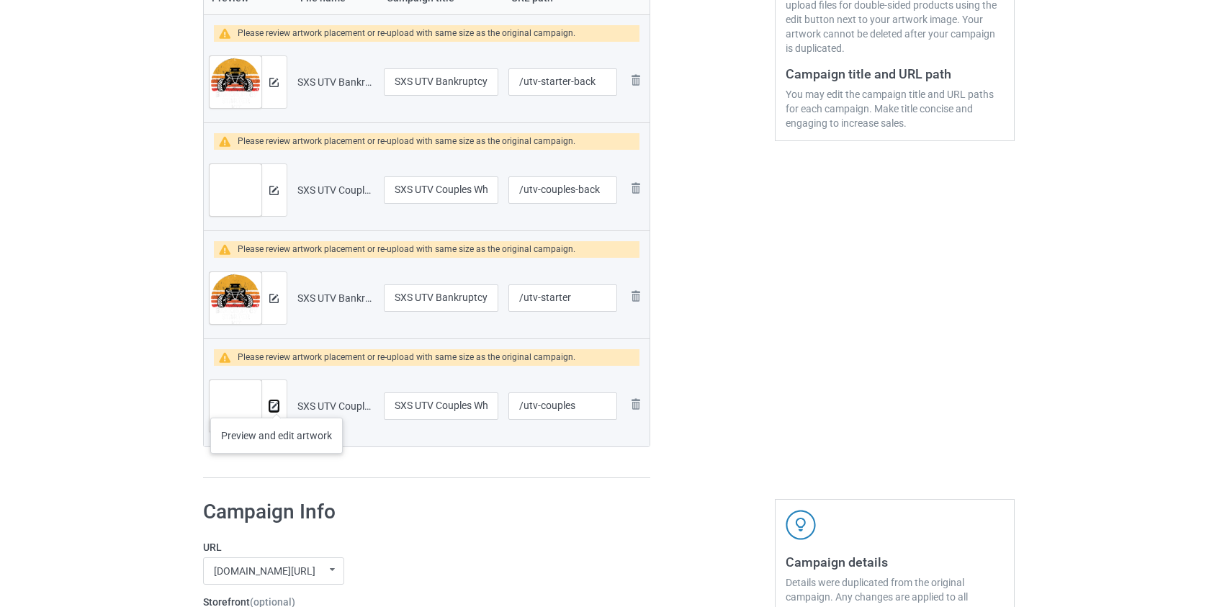
click at [277, 403] on img at bounding box center [273, 406] width 9 height 9
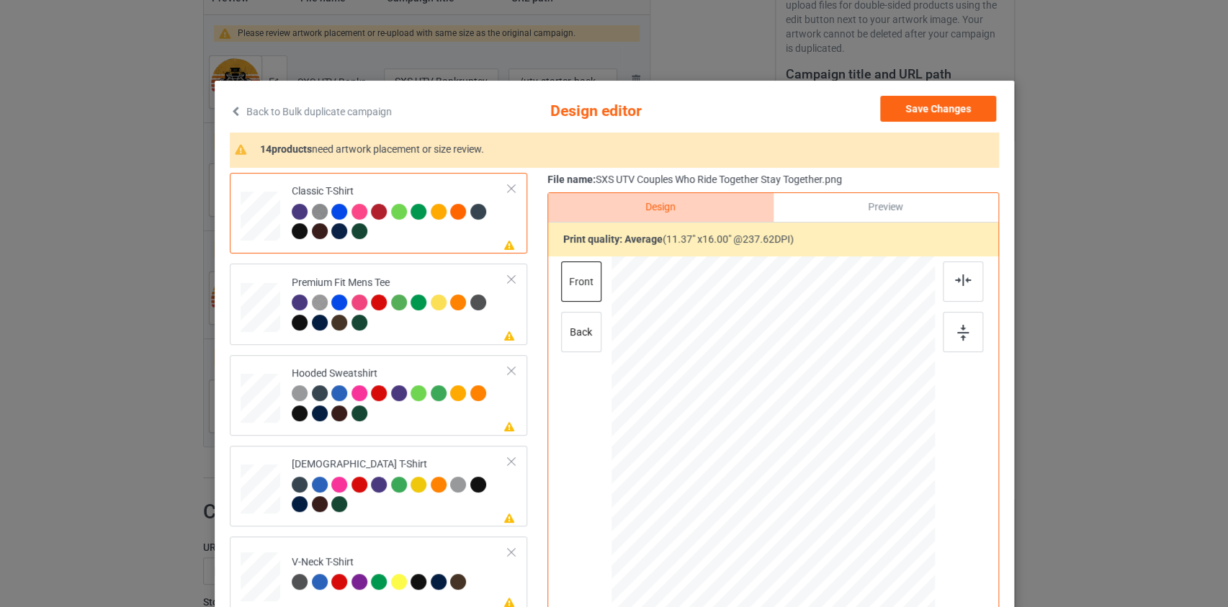
click at [315, 112] on link "Back to Bulk duplicate campaign" at bounding box center [311, 112] width 162 height 32
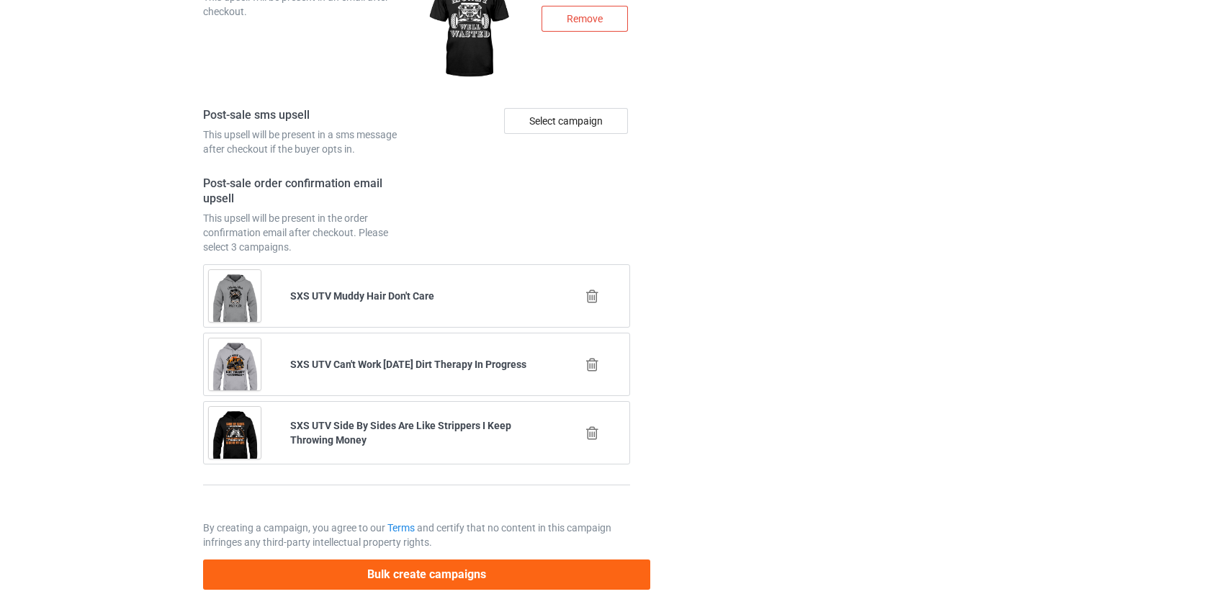
scroll to position [2343, 0]
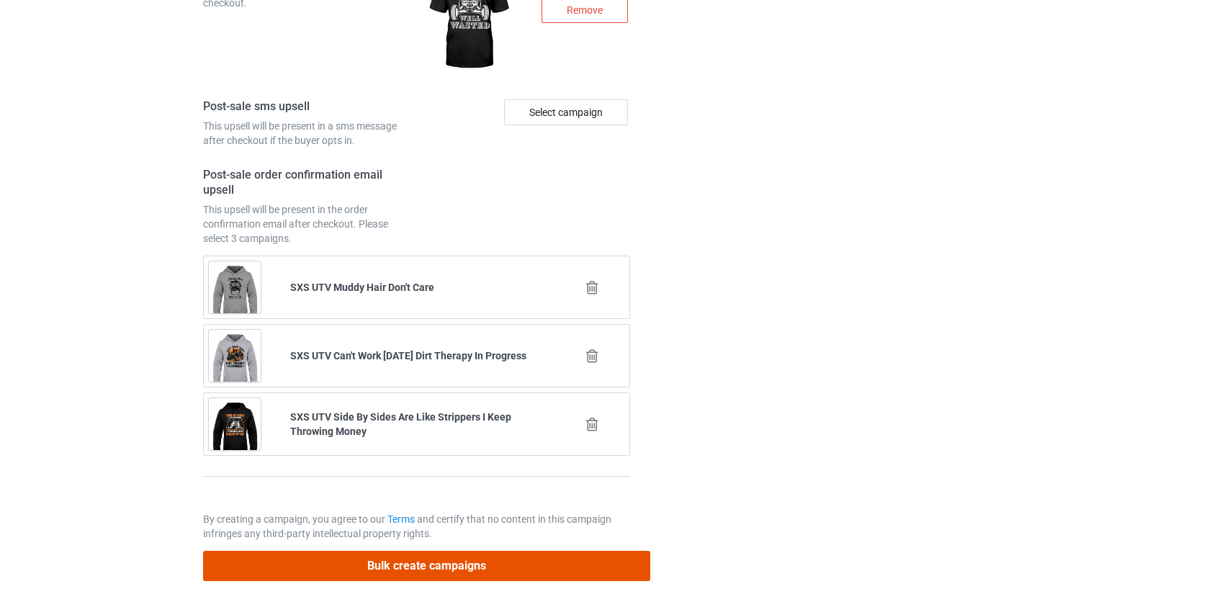
click at [411, 555] on button "Bulk create campaigns" at bounding box center [427, 566] width 448 height 30
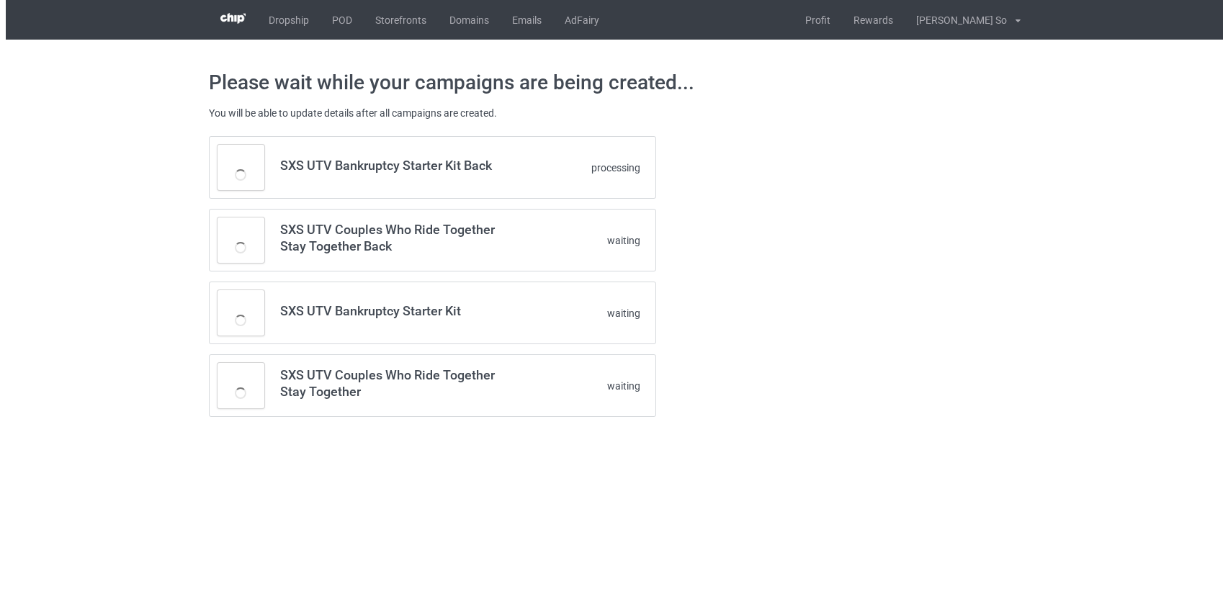
scroll to position [0, 0]
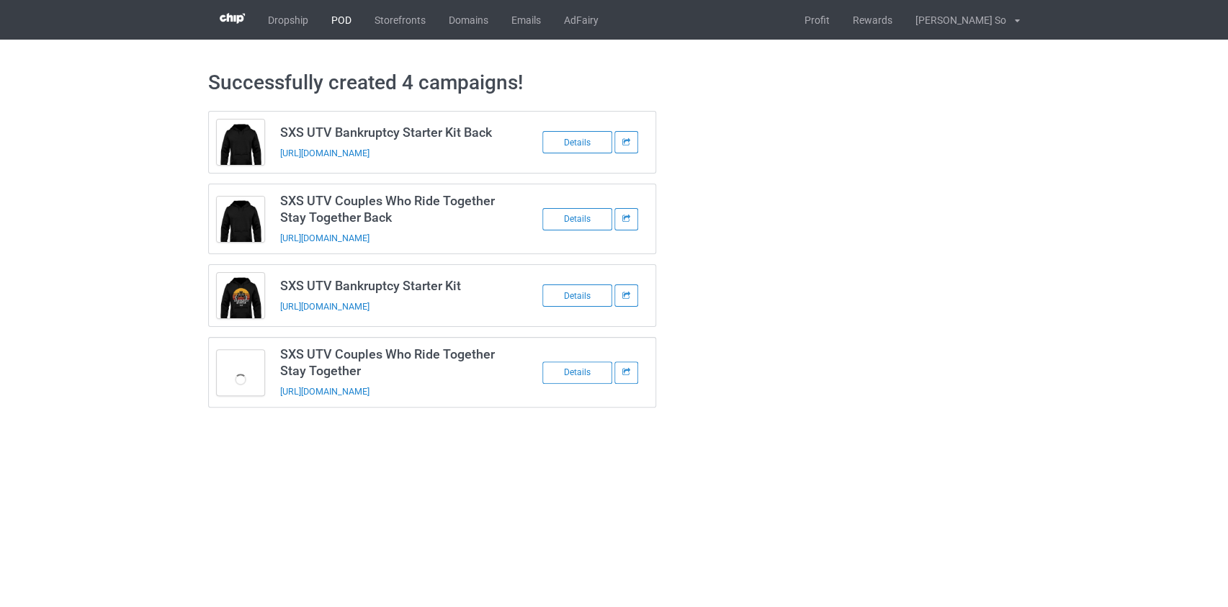
click at [340, 17] on link "POD" at bounding box center [341, 20] width 43 height 40
